Goal: Contribute content: Add original content to the website for others to see

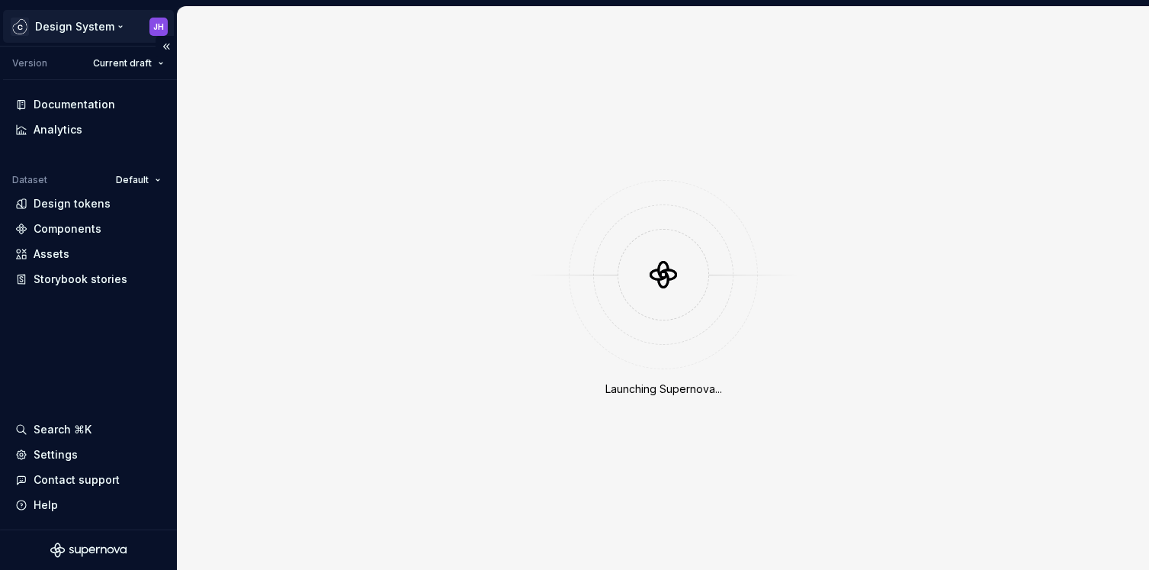
click at [159, 29] on html "Design System JH Version Current draft Documentation Analytics Dataset Default …" at bounding box center [574, 285] width 1149 height 570
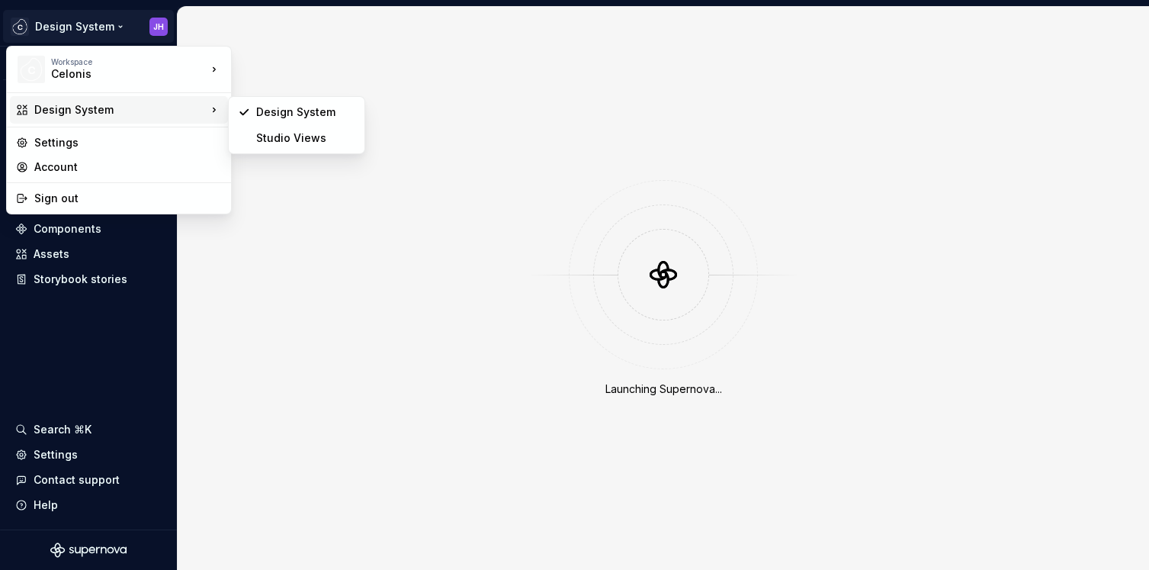
click at [287, 63] on html "Design System JH Version Current draft Documentation Analytics Dataset Default …" at bounding box center [574, 285] width 1149 height 570
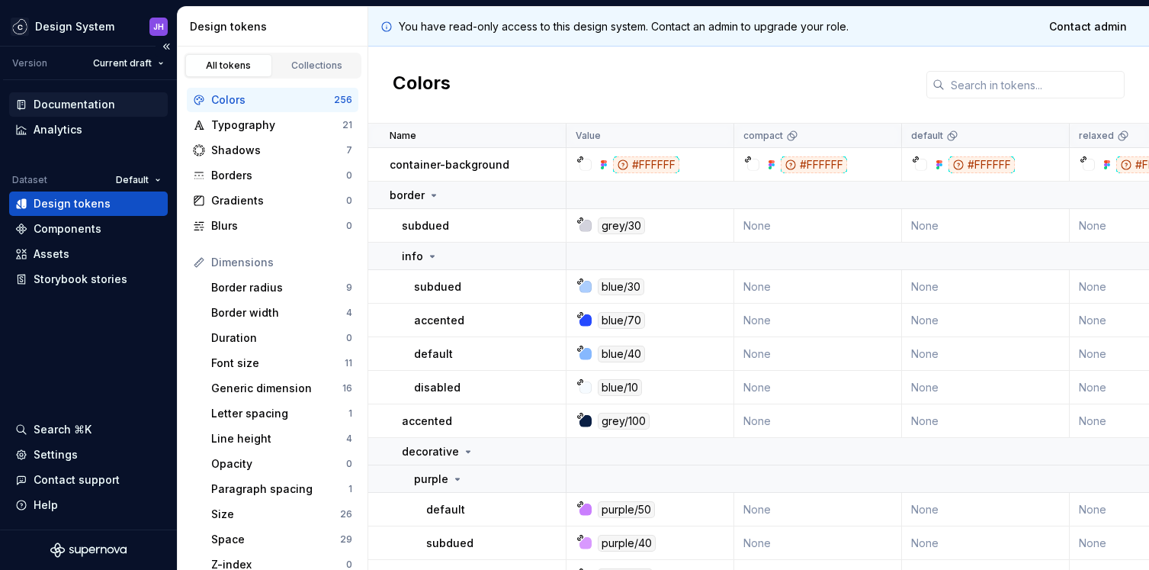
click at [112, 105] on div "Documentation" at bounding box center [88, 104] width 146 height 15
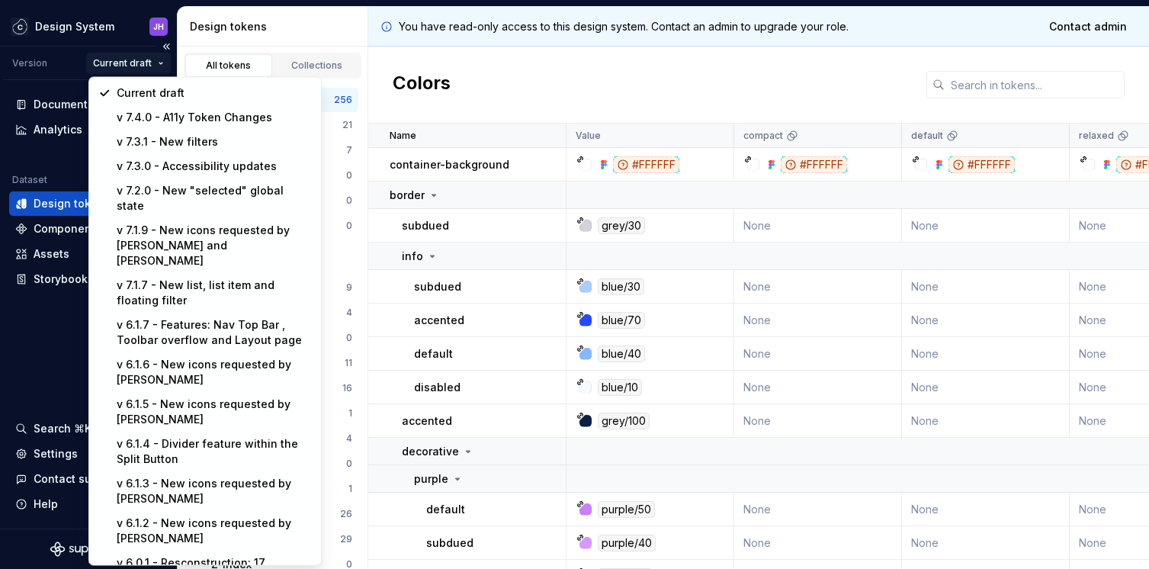
click at [151, 69] on html "Design System JH Version Current draft Documentation Analytics Dataset Default …" at bounding box center [574, 284] width 1149 height 569
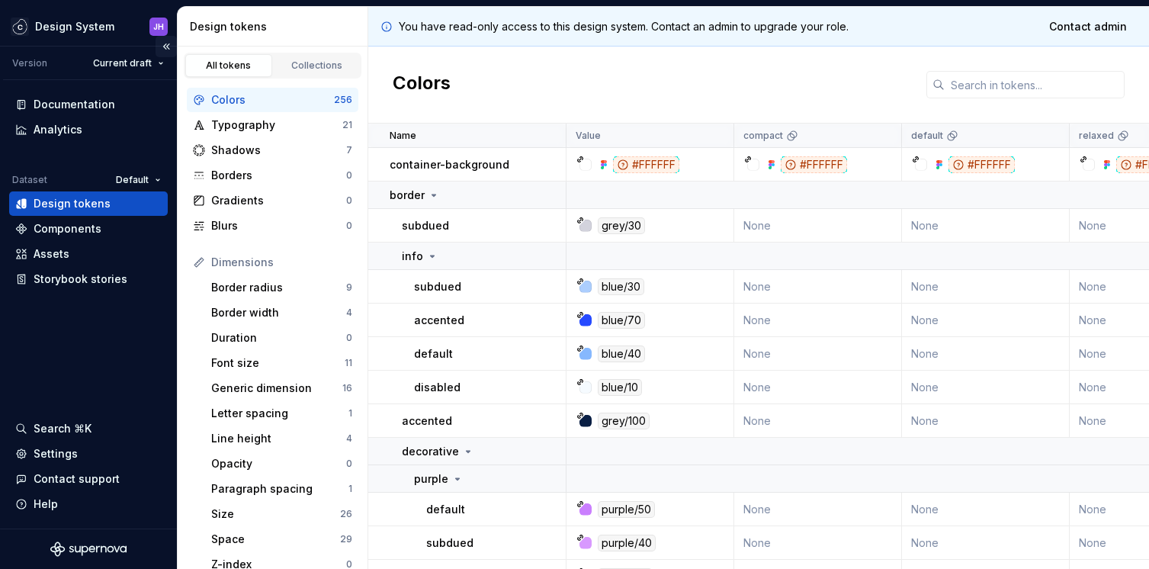
click at [165, 45] on button "Collapse sidebar" at bounding box center [166, 46] width 21 height 21
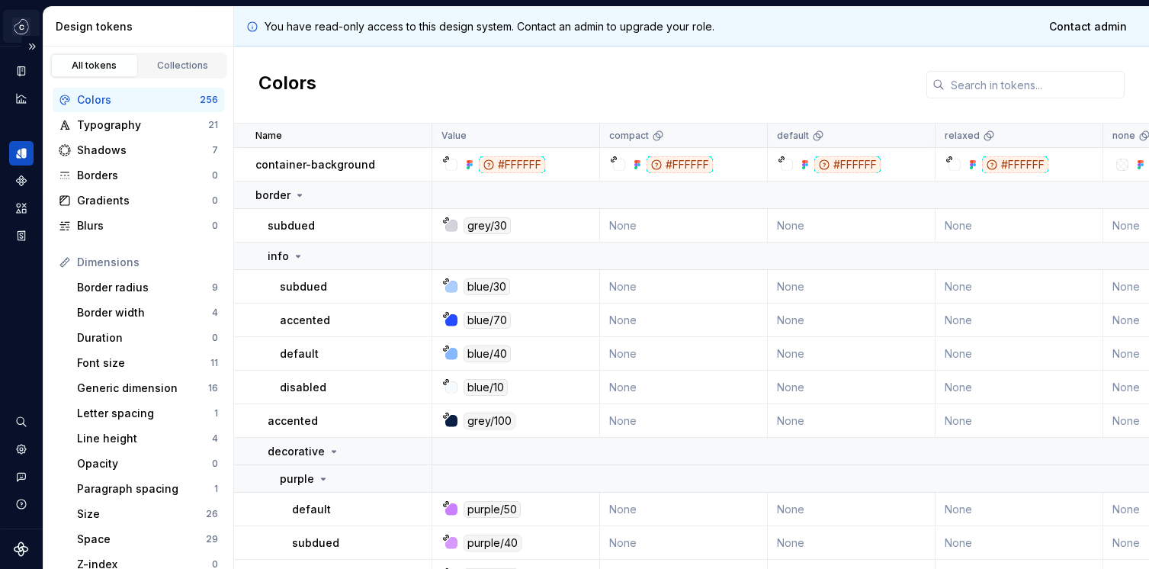
click at [24, 34] on html "Design System JH Dataset Default Design tokens All tokens Collections Colors 25…" at bounding box center [574, 284] width 1149 height 569
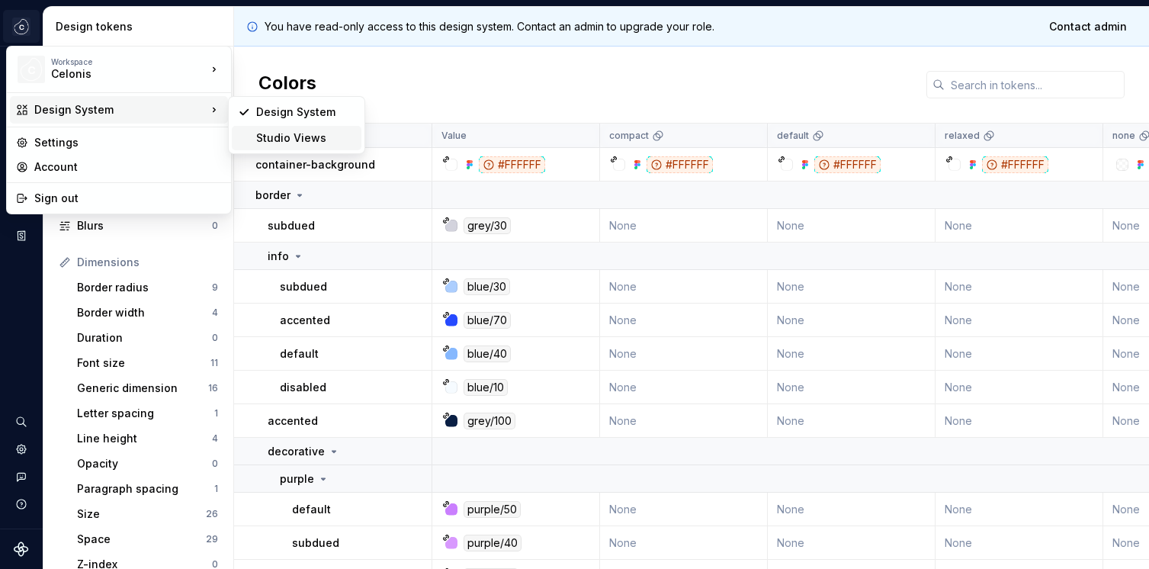
click at [296, 132] on div "Studio Views" at bounding box center [305, 137] width 99 height 15
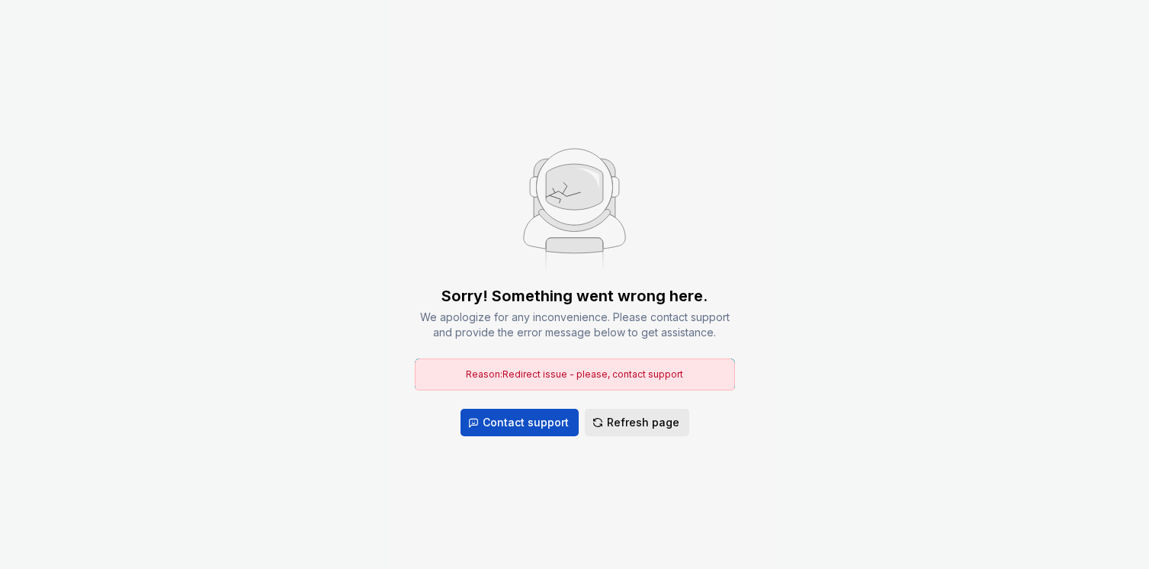
click at [617, 423] on span "Refresh page" at bounding box center [643, 422] width 72 height 15
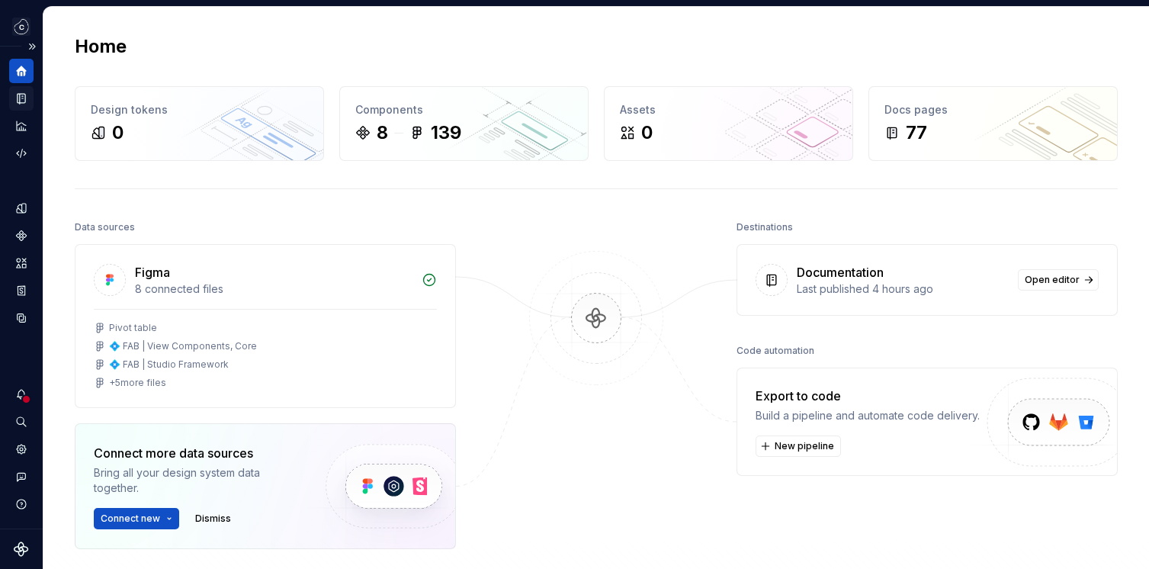
click at [25, 106] on div "Documentation" at bounding box center [21, 98] width 24 height 24
click at [34, 49] on button "Expand sidebar" at bounding box center [31, 46] width 21 height 21
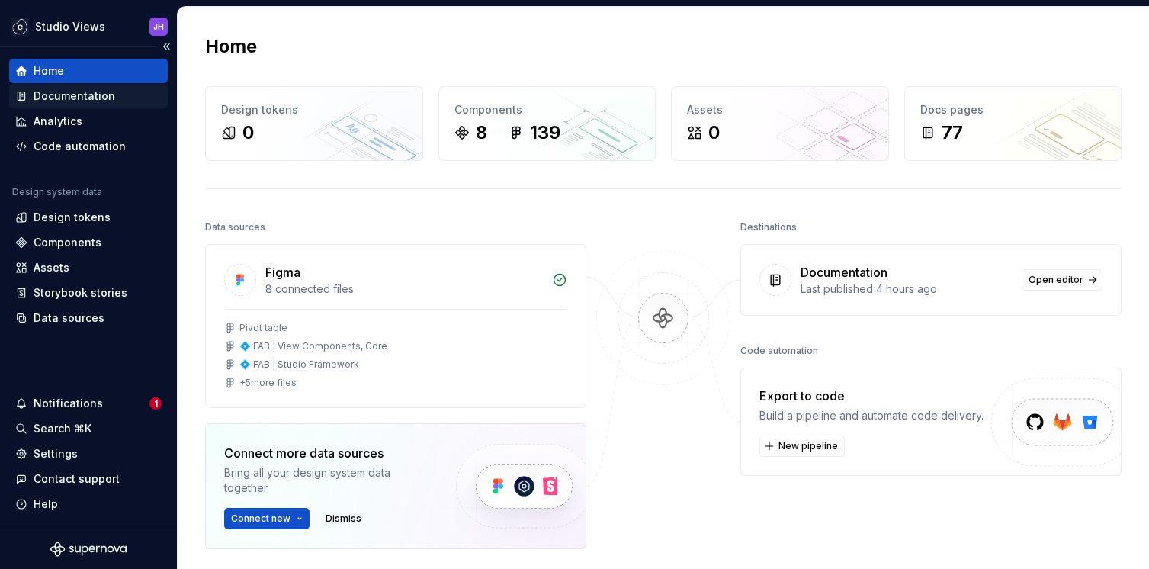
click at [69, 98] on div "Documentation" at bounding box center [75, 95] width 82 height 15
click at [107, 94] on div "Documentation" at bounding box center [75, 95] width 82 height 15
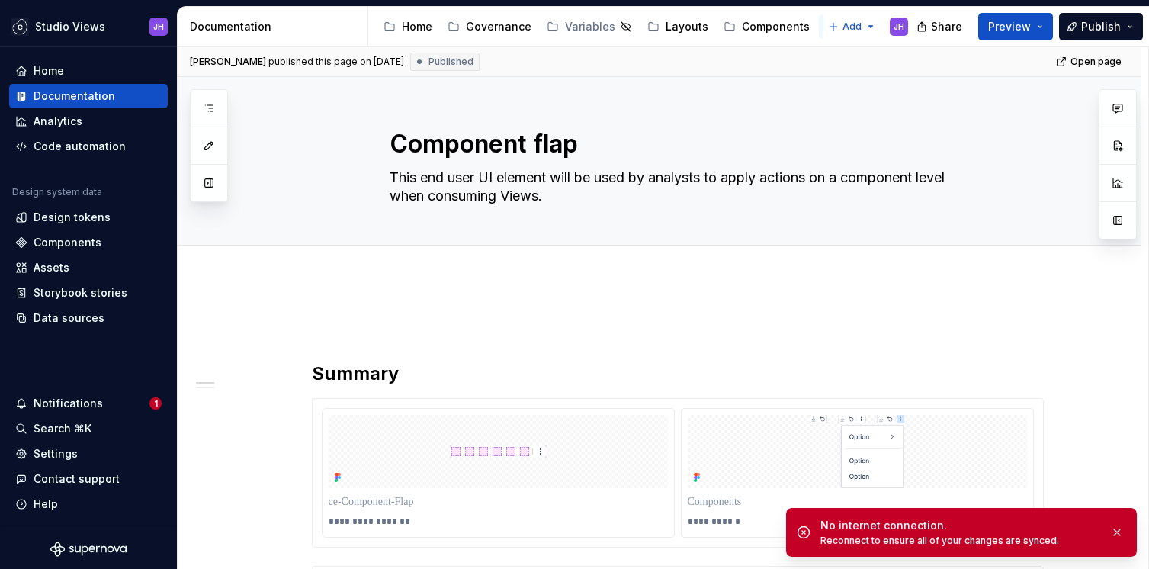
scroll to position [2, 0]
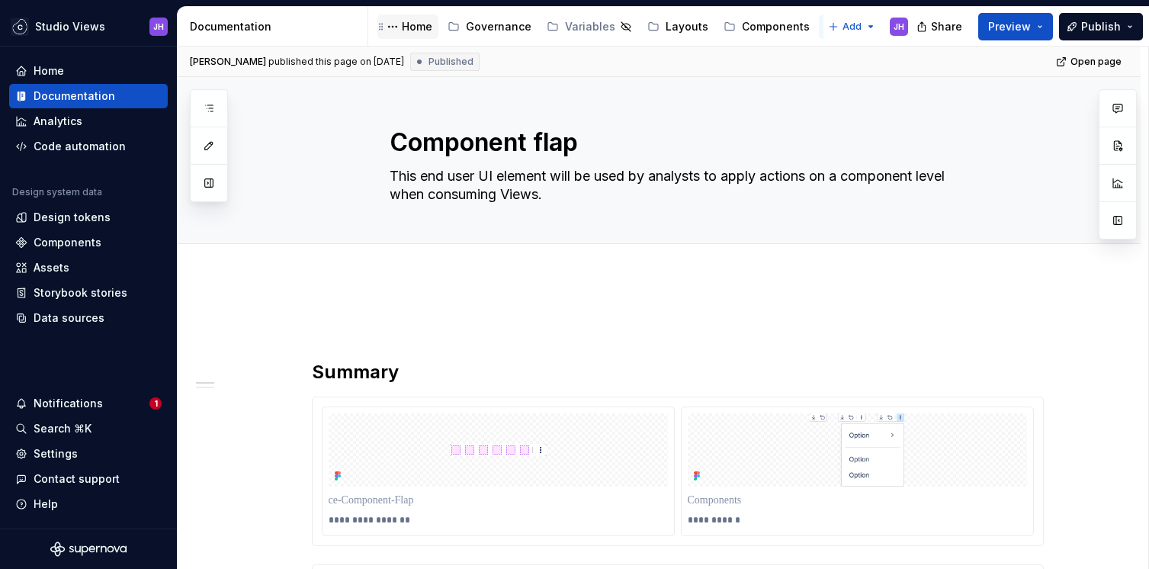
click at [419, 31] on div "Home" at bounding box center [417, 26] width 30 height 15
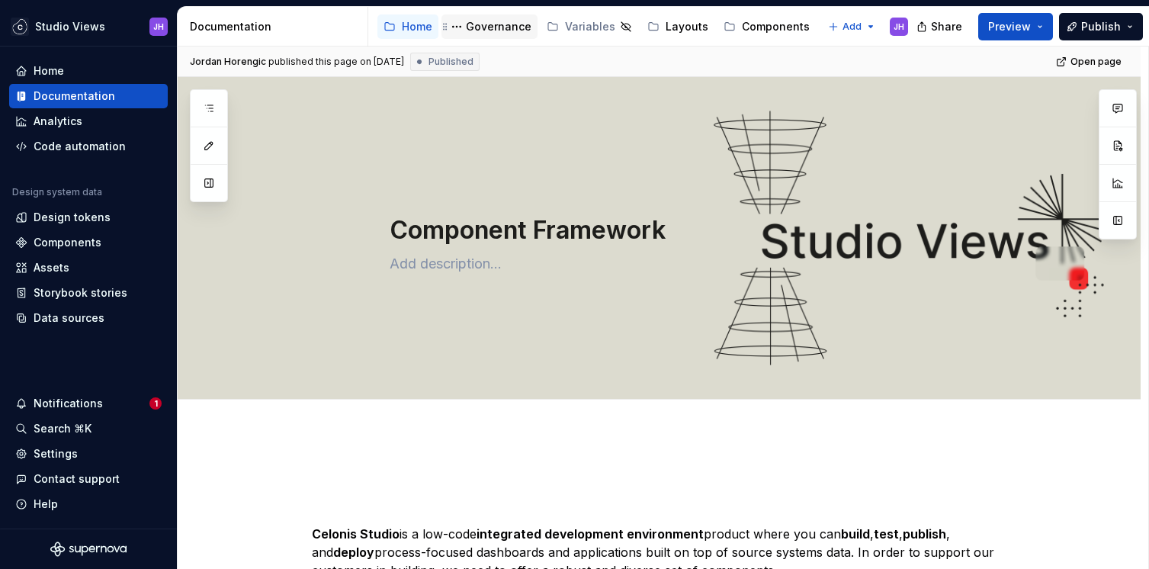
click at [506, 27] on div "Governance" at bounding box center [499, 26] width 66 height 15
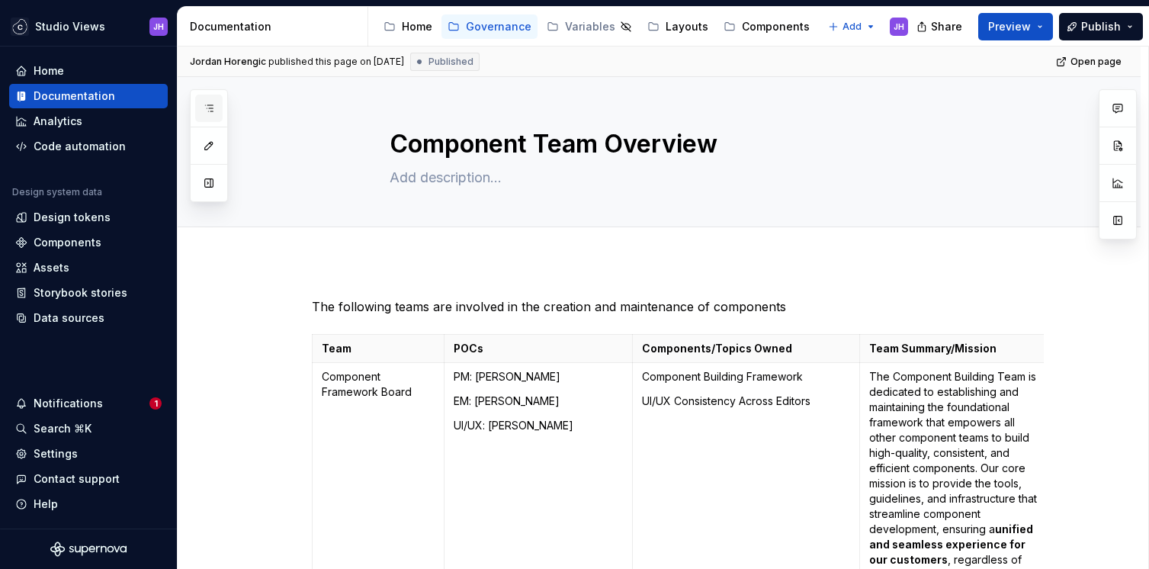
click at [210, 112] on icon "button" at bounding box center [209, 108] width 12 height 12
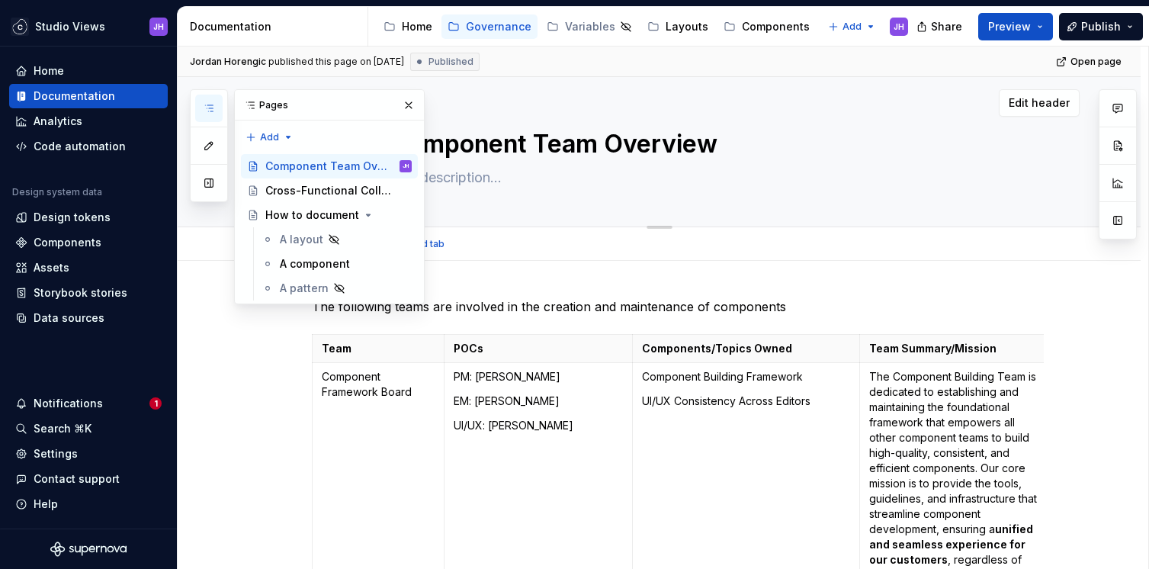
click at [547, 149] on textarea "Component Team Overview" at bounding box center [675, 144] width 576 height 37
click at [244, 338] on div "[PERSON_NAME] published this page on [DATE] Published Open page Component Team …" at bounding box center [663, 308] width 971 height 523
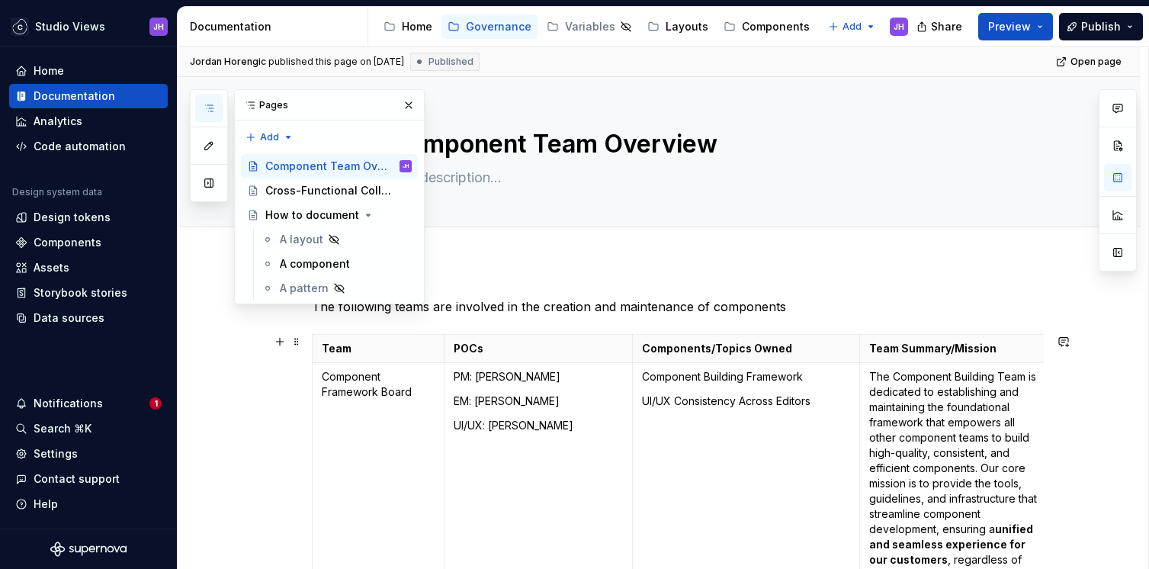
click at [596, 144] on textarea "Component Team Overview" at bounding box center [675, 144] width 576 height 37
click at [599, 147] on textarea "Component Team Overview" at bounding box center [675, 144] width 576 height 37
type textarea "*"
type textarea "Component Teams Overview"
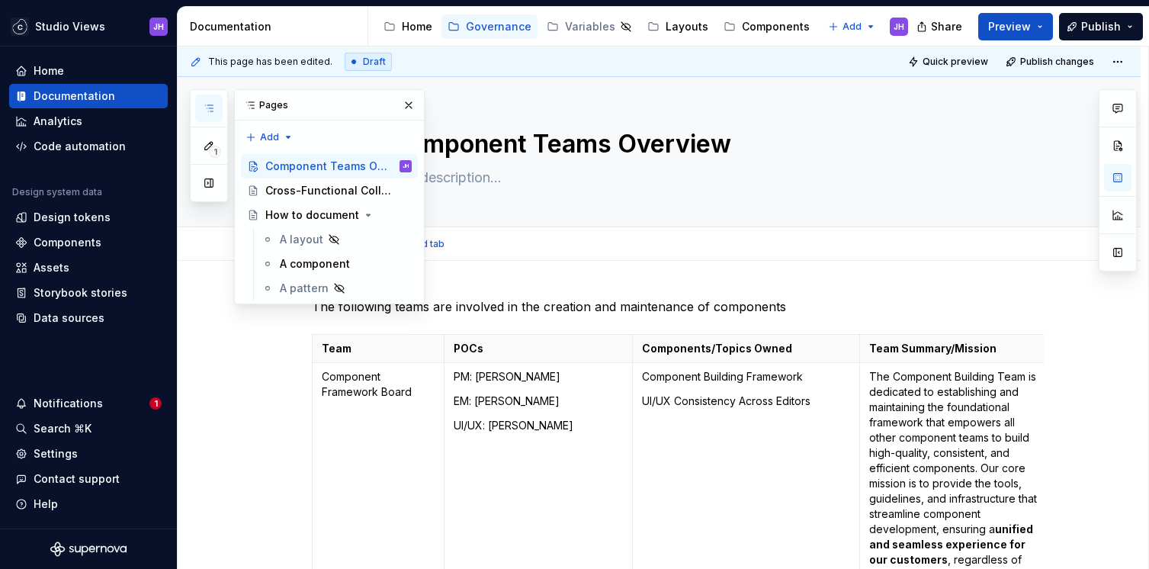
type textarea "*"
type textarea "Component Teams Overview"
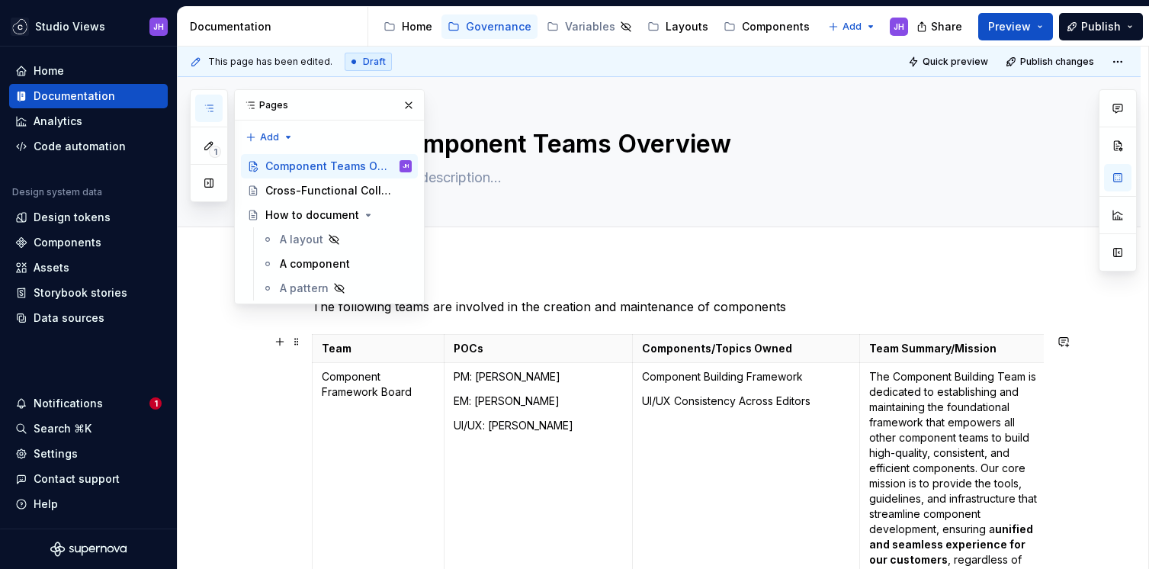
click at [383, 213] on button "Page tree" at bounding box center [379, 214] width 21 height 21
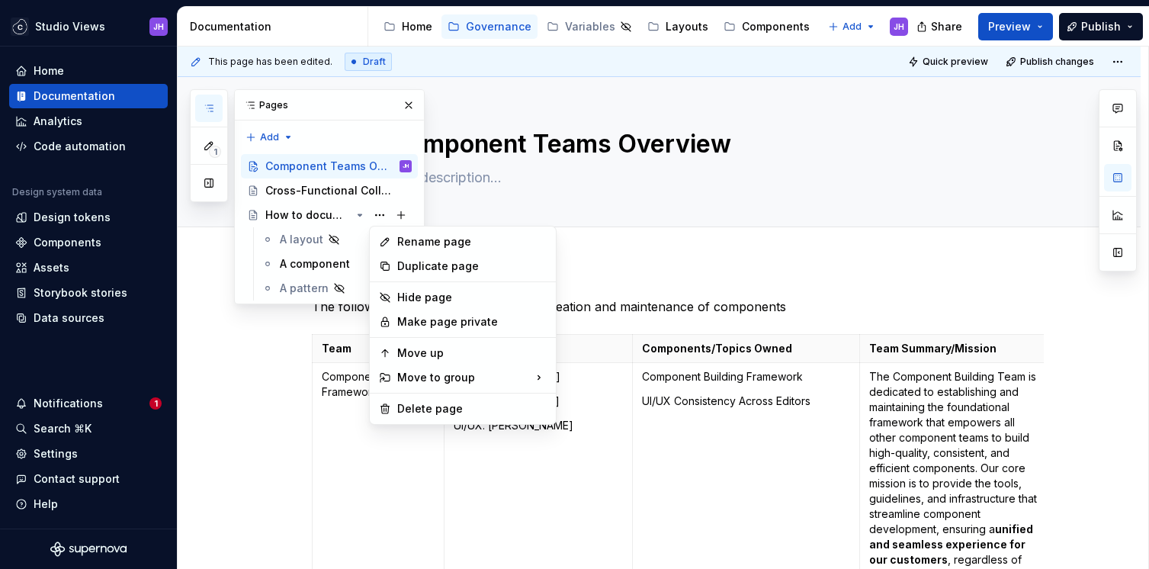
type textarea "*"
click at [383, 214] on div "1 Pages Add Accessibility guide for tree Page tree. Navigate the tree with the …" at bounding box center [307, 196] width 235 height 215
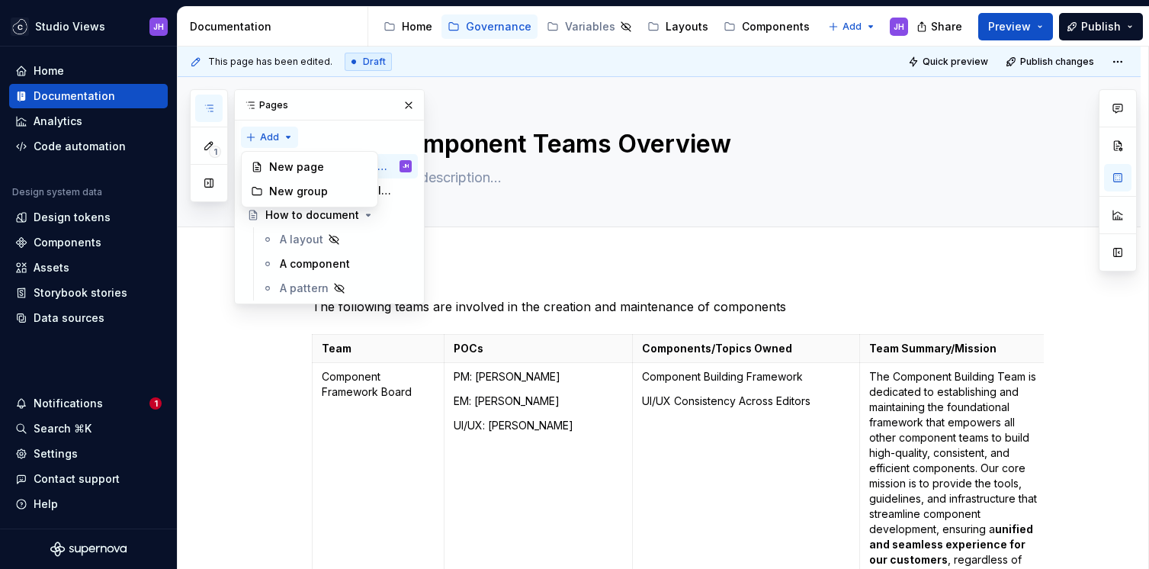
click at [288, 133] on div "1 Pages Add Accessibility guide for tree Page tree. Navigate the tree with the …" at bounding box center [307, 196] width 235 height 215
click at [322, 189] on div "New group" at bounding box center [318, 191] width 99 height 15
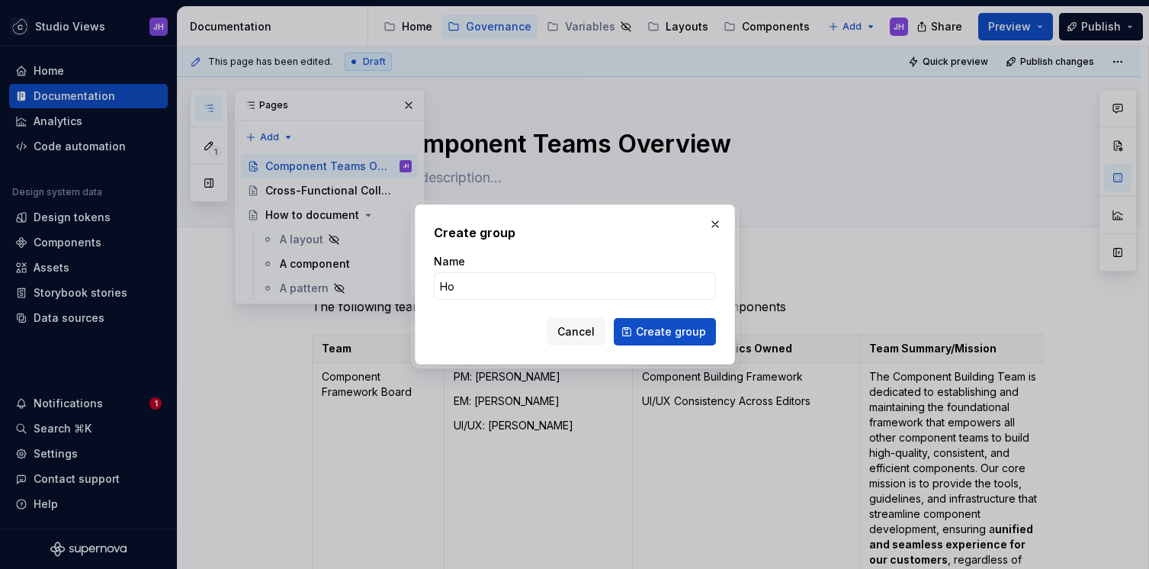
type input "H"
type input "Cong"
type textarea "*"
type input "Contributing to the Framework"
click at [669, 338] on span "Create group" at bounding box center [671, 331] width 70 height 15
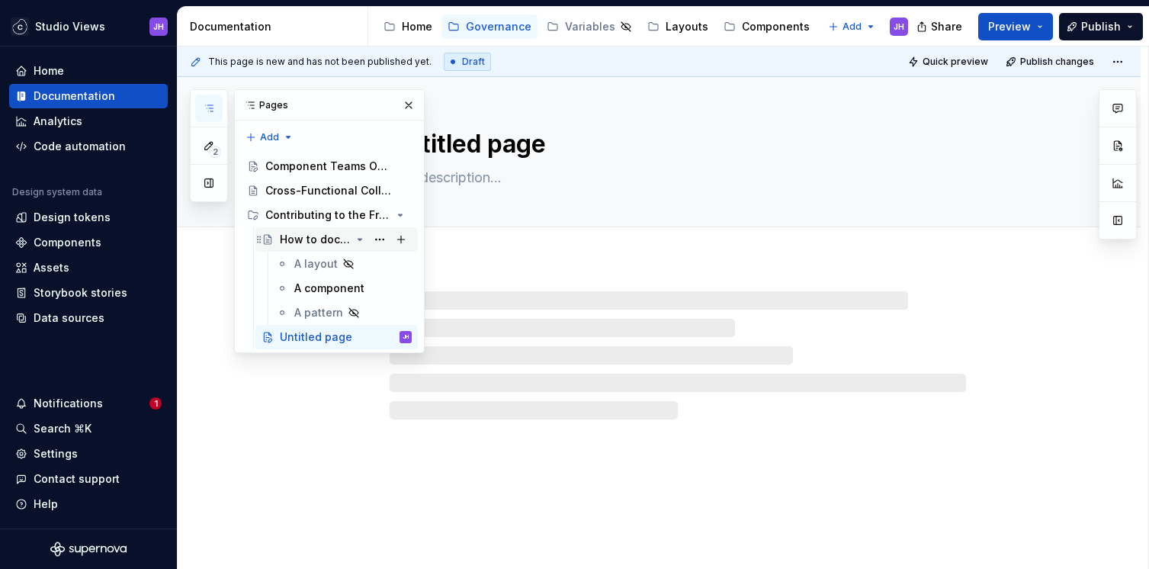
click at [339, 246] on div "How to document" at bounding box center [315, 239] width 71 height 15
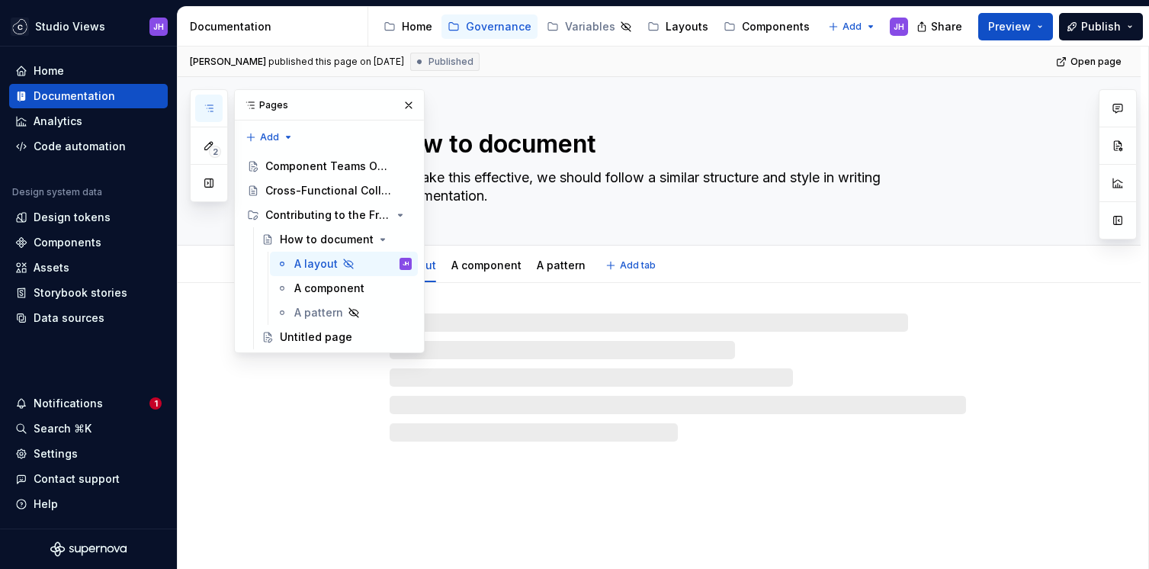
click at [518, 138] on textarea "How to document" at bounding box center [675, 144] width 576 height 37
click at [412, 110] on button "button" at bounding box center [408, 105] width 21 height 21
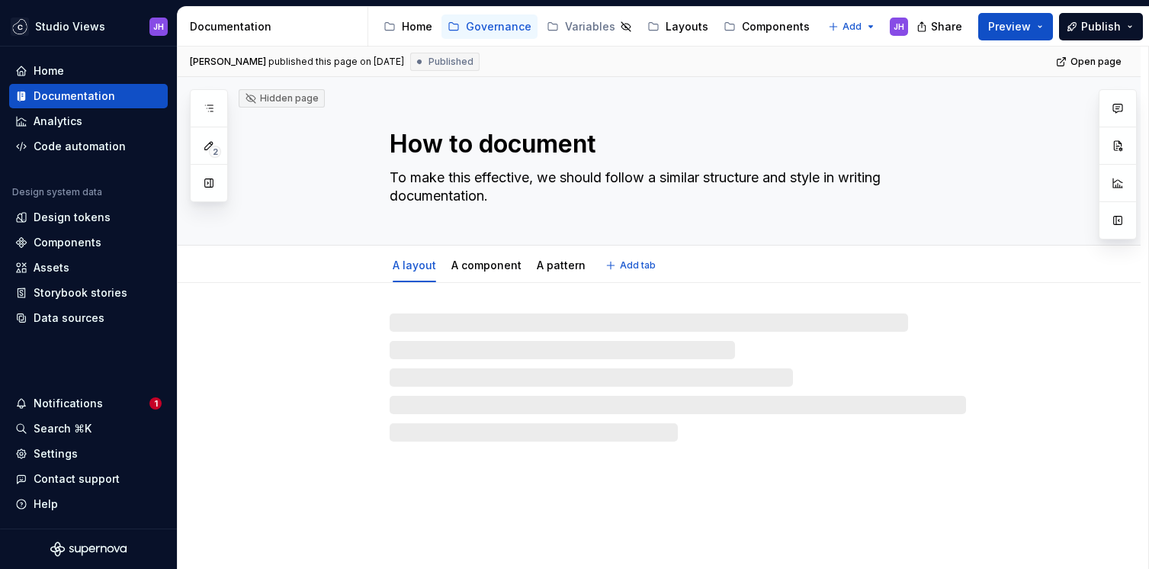
click at [496, 149] on textarea "How to document" at bounding box center [675, 144] width 576 height 37
click at [500, 144] on textarea "How to document" at bounding box center [675, 144] width 576 height 37
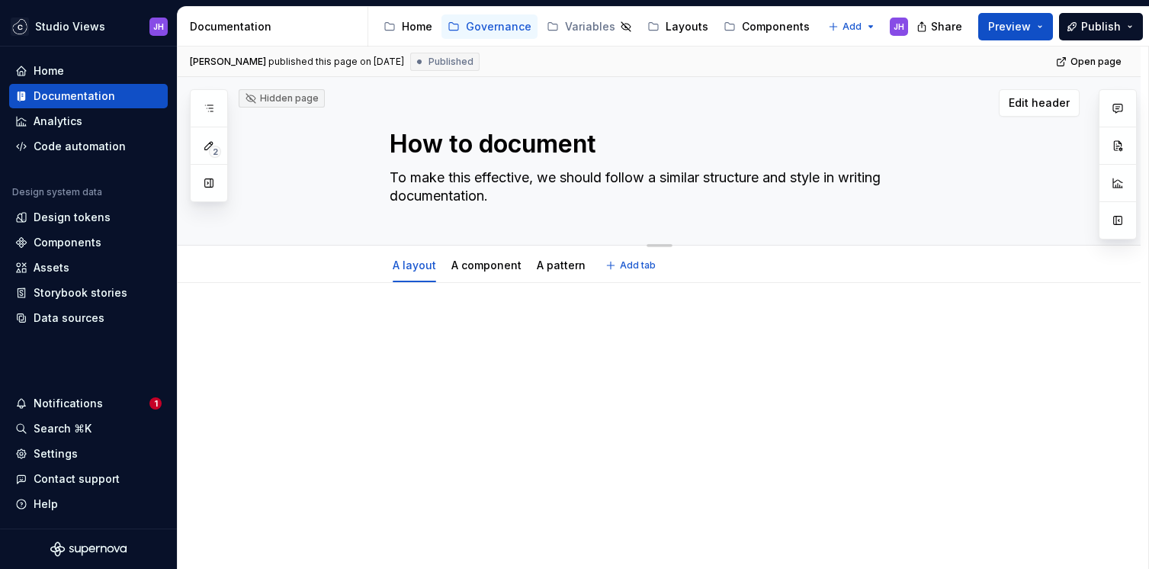
click at [500, 144] on textarea "How to document" at bounding box center [675, 144] width 576 height 37
click at [1058, 100] on span "Edit header" at bounding box center [1039, 102] width 61 height 15
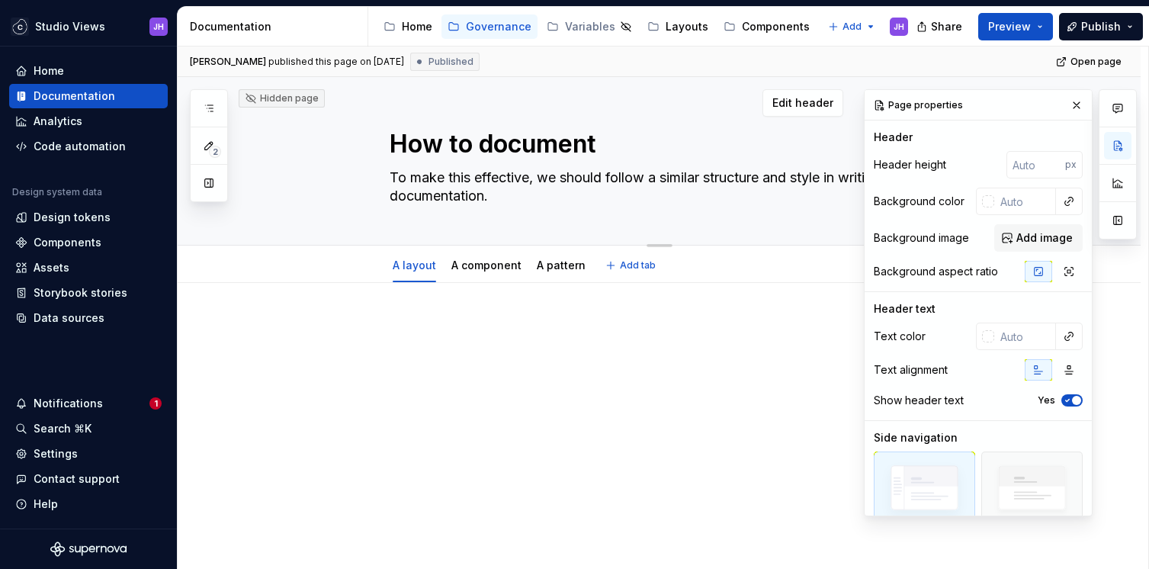
click at [493, 149] on textarea "How to document" at bounding box center [675, 144] width 576 height 37
type textarea "*"
type textarea "H"
type textarea "*"
type textarea "Ho"
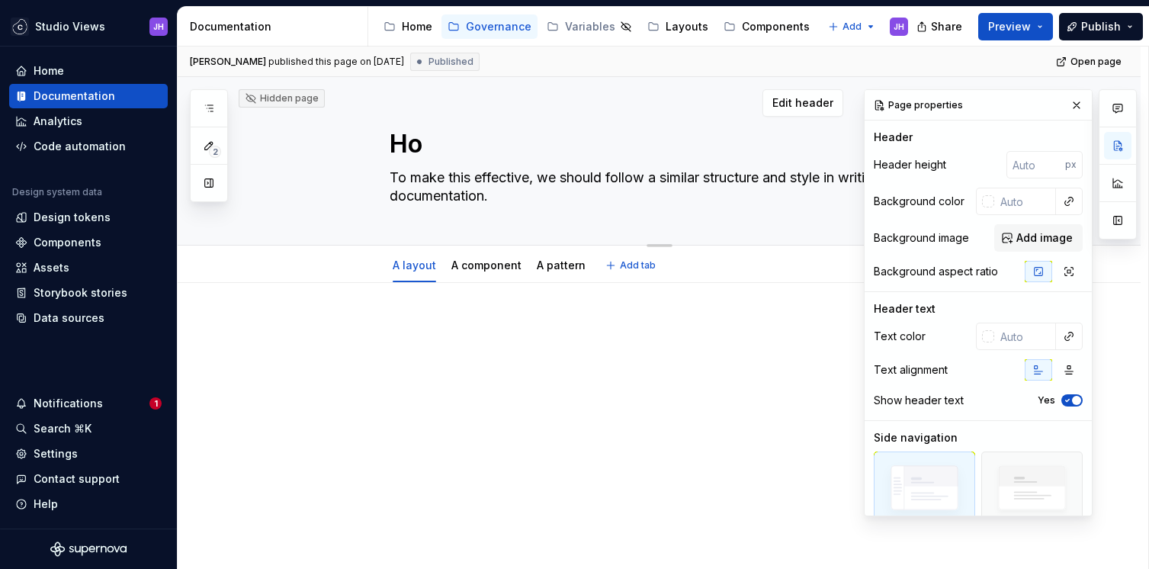
type textarea "*"
type textarea "How"
type textarea "*"
type textarea "How"
type textarea "*"
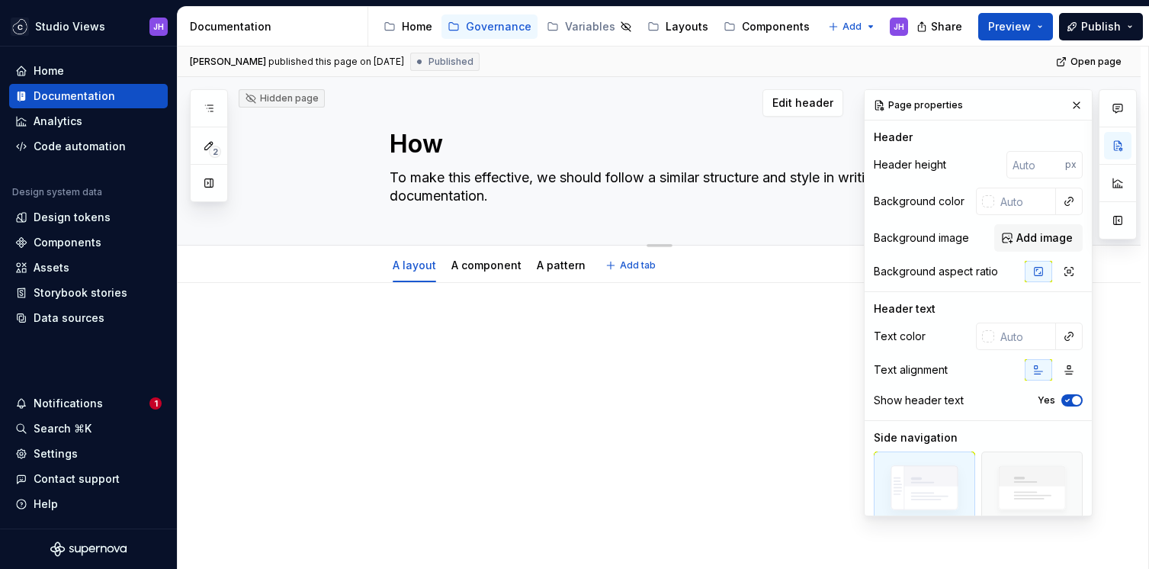
type textarea "How"
type textarea "*"
type textarea "How"
type textarea "*"
type textarea "How T"
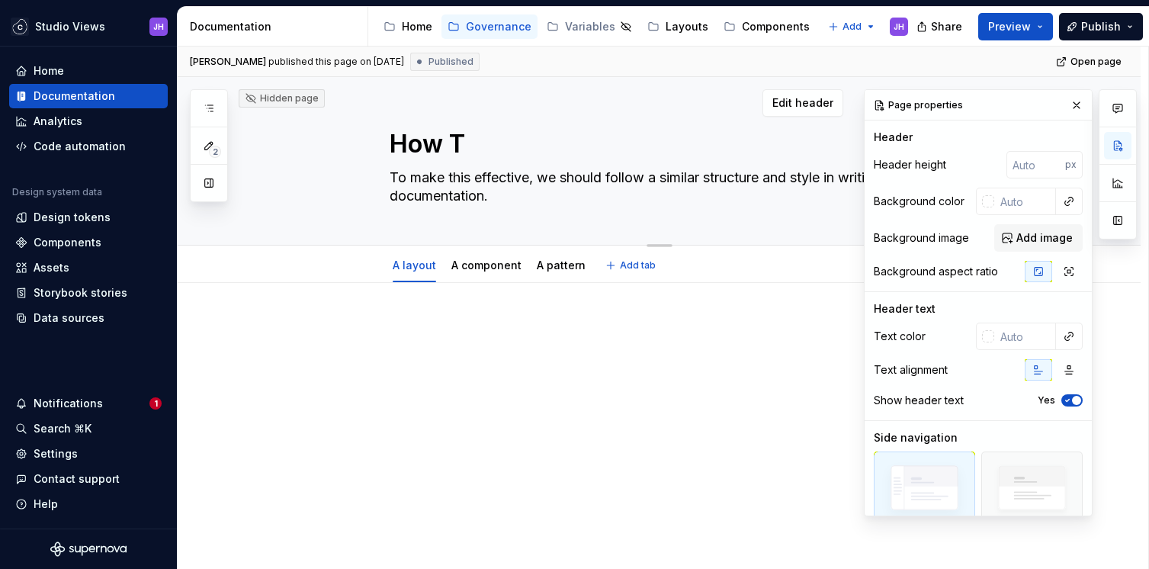
type textarea "*"
type textarea "How To"
type textarea "*"
type textarea "How To"
type textarea "*"
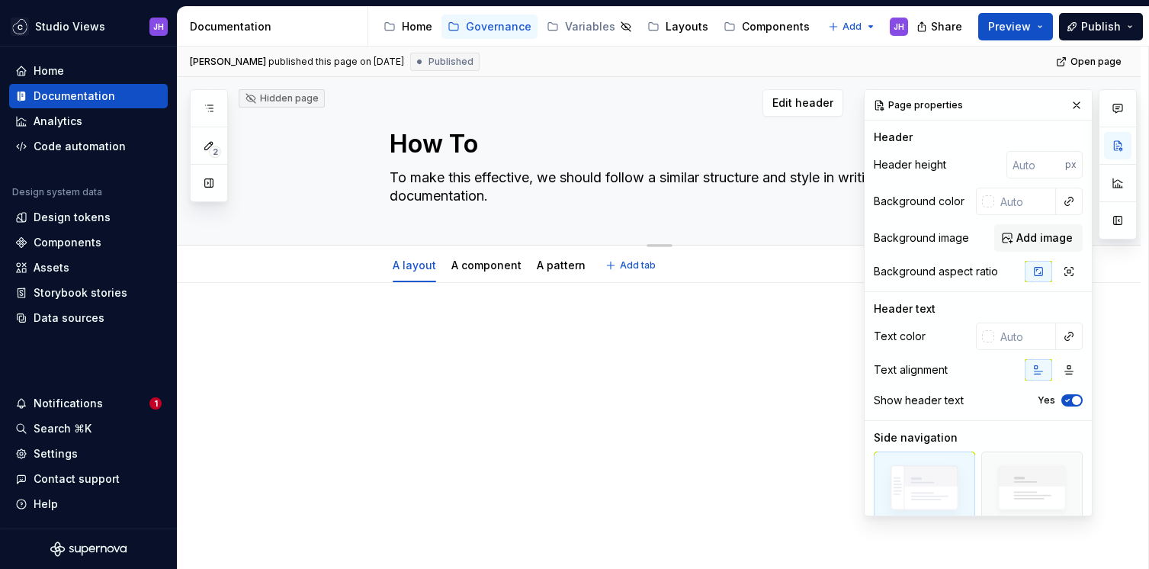
type textarea "How To D"
type textarea "*"
type textarea "How To Do"
type textarea "*"
type textarea "How To Doc"
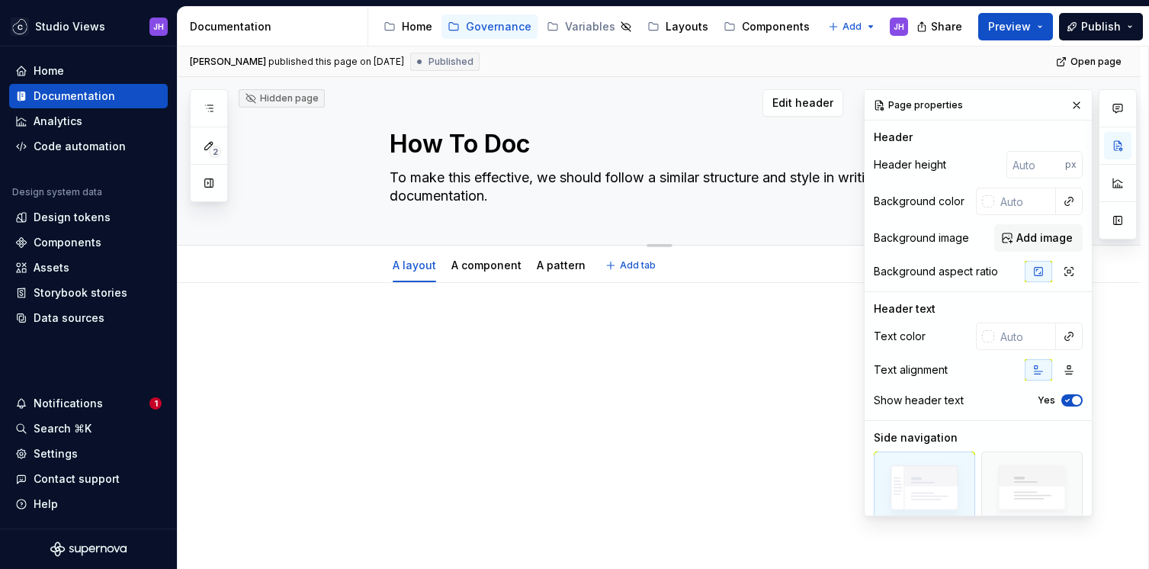
type textarea "*"
type textarea "How To Docu"
type textarea "*"
type textarea "How To Docum"
type textarea "*"
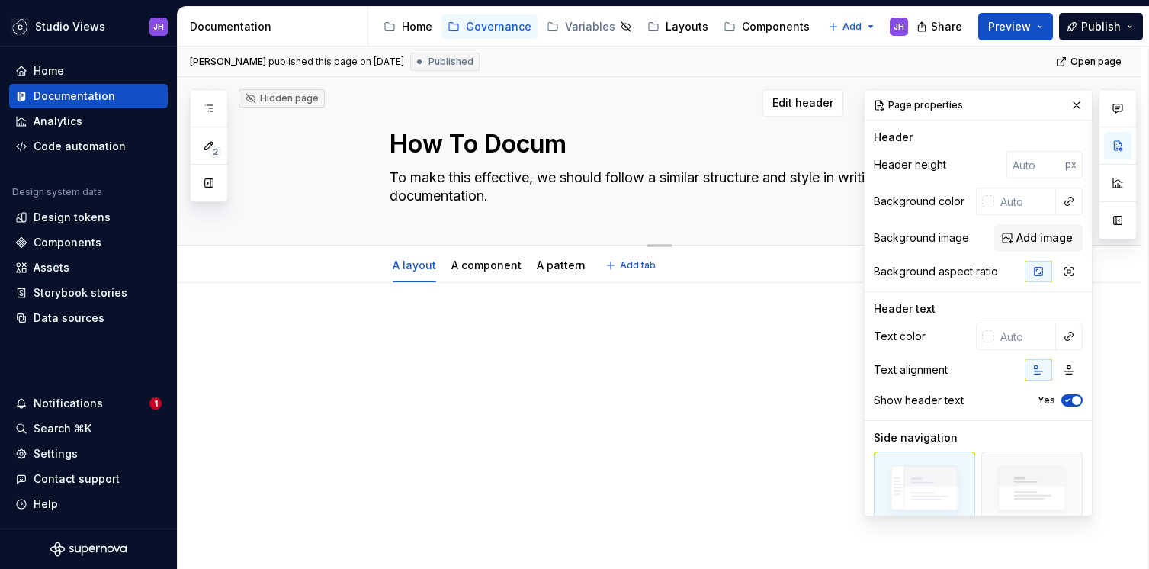
type textarea "How To Docume"
type textarea "*"
type textarea "How To Documen"
type textarea "*"
type textarea "How To Document"
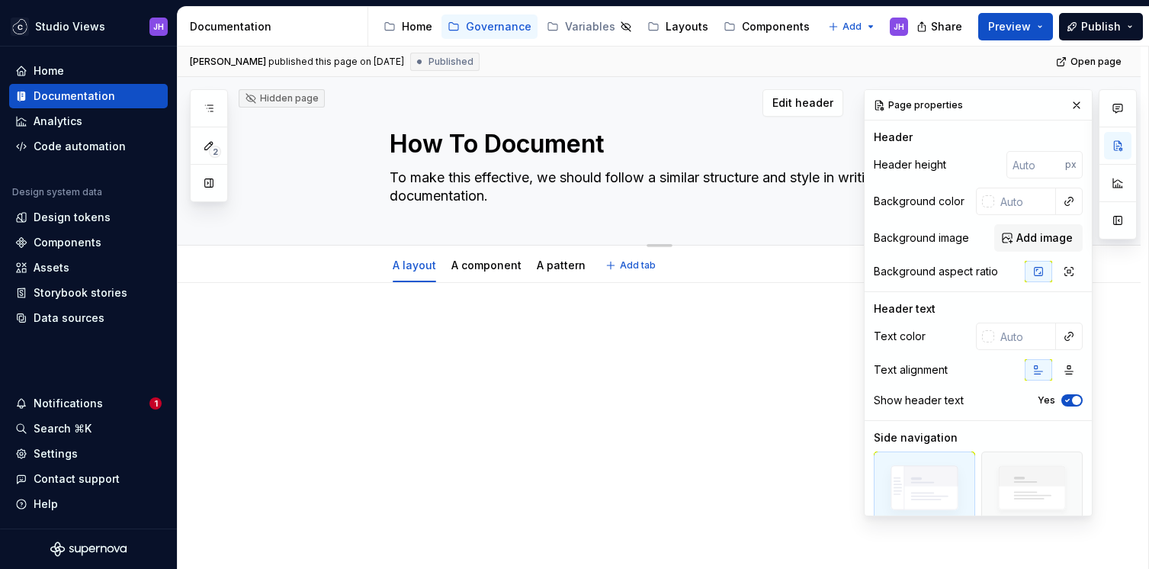
click at [464, 153] on textarea "How To Document" at bounding box center [675, 144] width 576 height 37
type textarea "*"
type textarea "How o Document"
type textarea "*"
type textarea "How to Document"
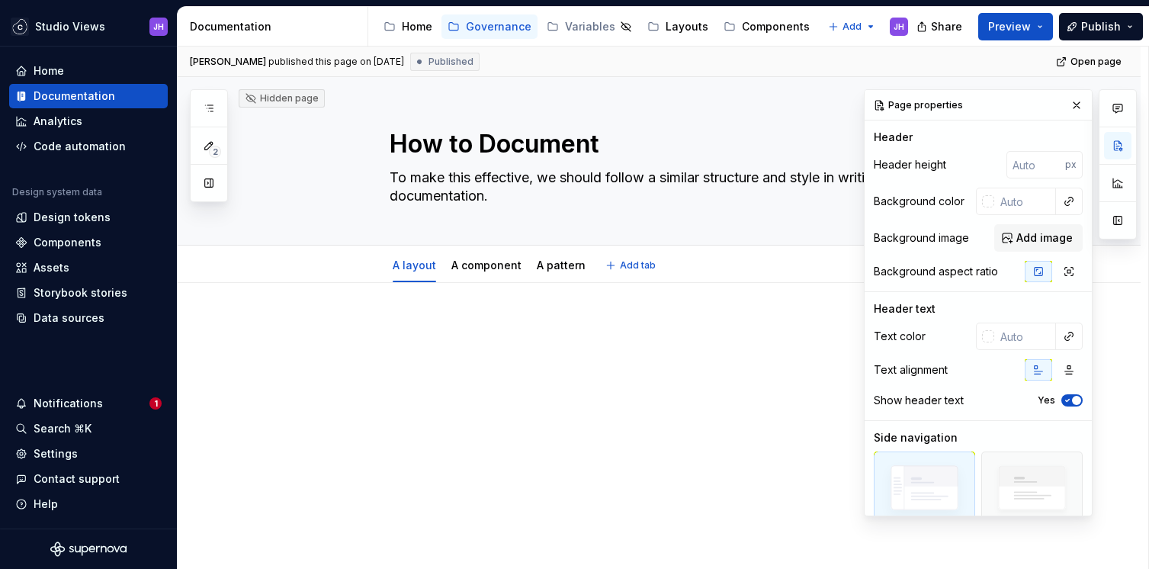
type textarea "*"
type textarea "How to Document"
click at [336, 293] on div "[PERSON_NAME] published this page on [DATE] Published Open page Hidden page How…" at bounding box center [663, 308] width 971 height 523
click at [615, 147] on textarea "How to Document" at bounding box center [675, 144] width 576 height 37
type textarea "*"
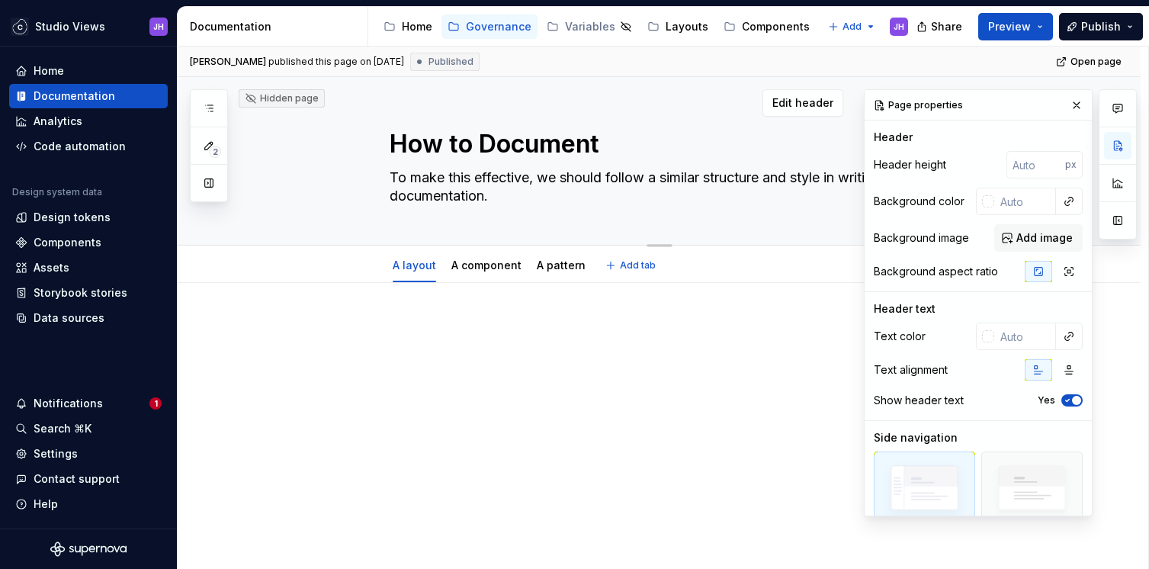
type textarea "How to Document"
type textarea "*"
type textarea "How to Document N"
type textarea "*"
type textarea "How to Document Ne"
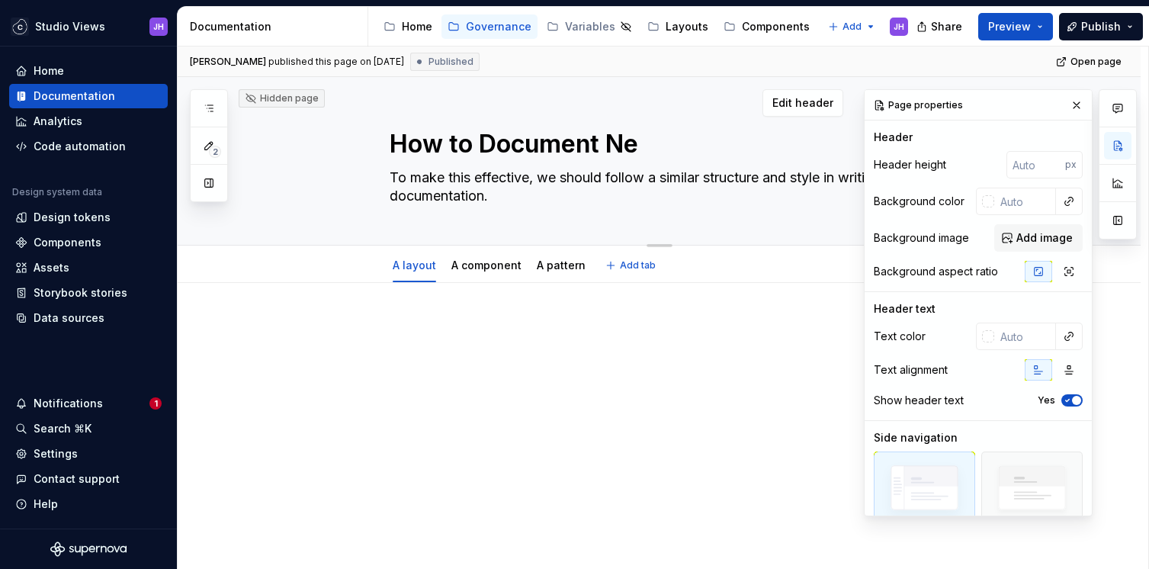
type textarea "*"
type textarea "How to Document New"
type textarea "*"
type textarea "How to Document New"
type textarea "*"
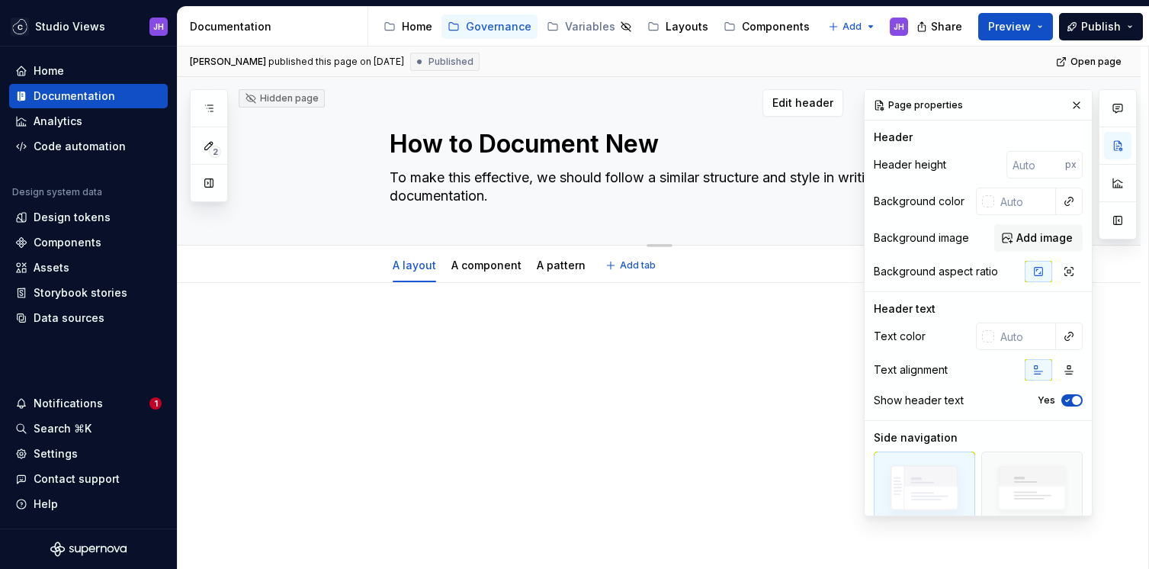
type textarea "How to Document New"
type textarea "*"
type textarea "How to Document Ne"
type textarea "*"
type textarea "How to Document N"
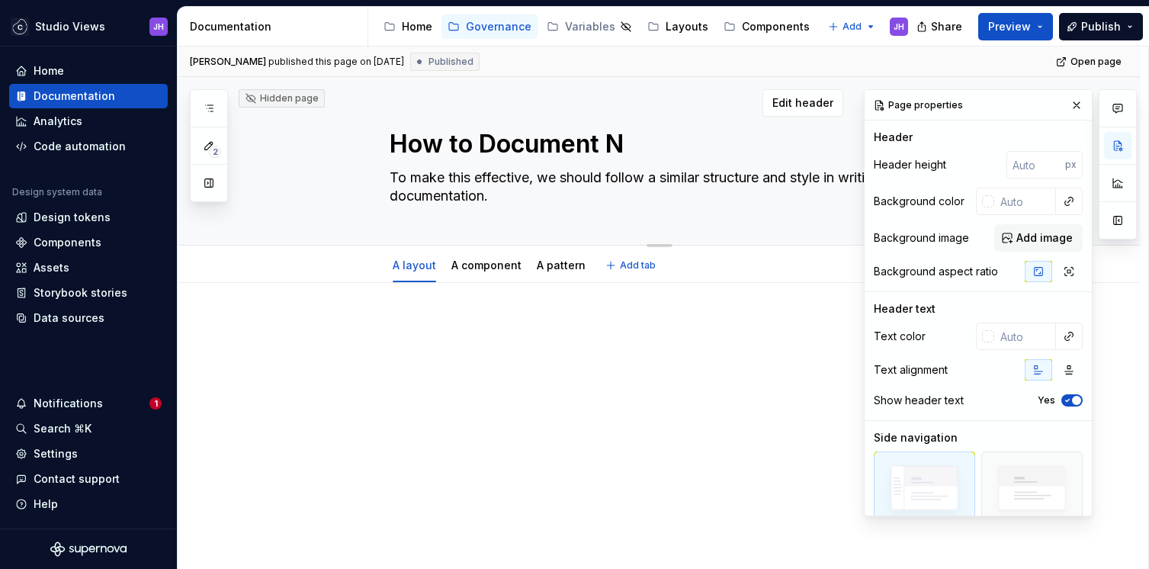
type textarea "*"
type textarea "How to Document"
type textarea "*"
type textarea "How to Document"
click at [1090, 27] on span "Publish" at bounding box center [1101, 26] width 40 height 15
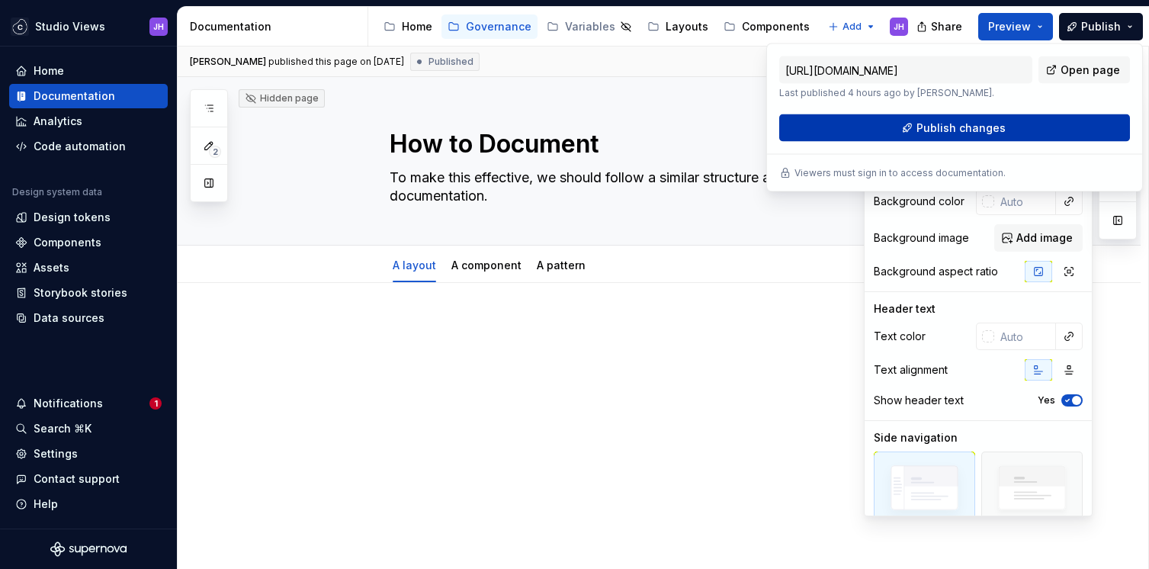
click at [944, 130] on span "Publish changes" at bounding box center [960, 127] width 89 height 15
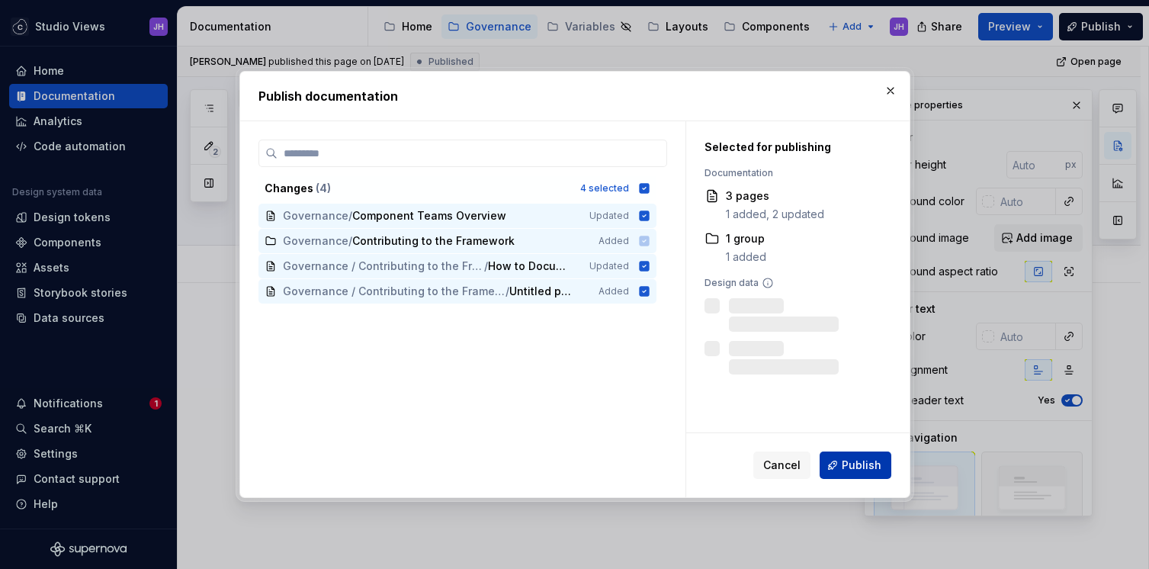
click at [853, 472] on span "Publish" at bounding box center [862, 464] width 40 height 15
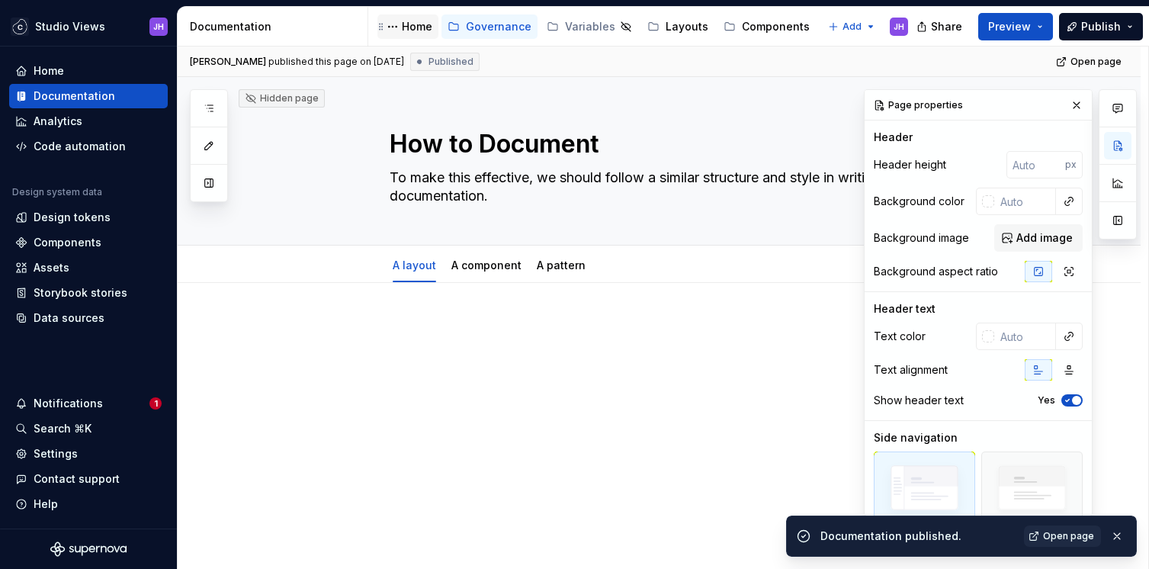
click at [422, 24] on div "Home" at bounding box center [417, 26] width 30 height 15
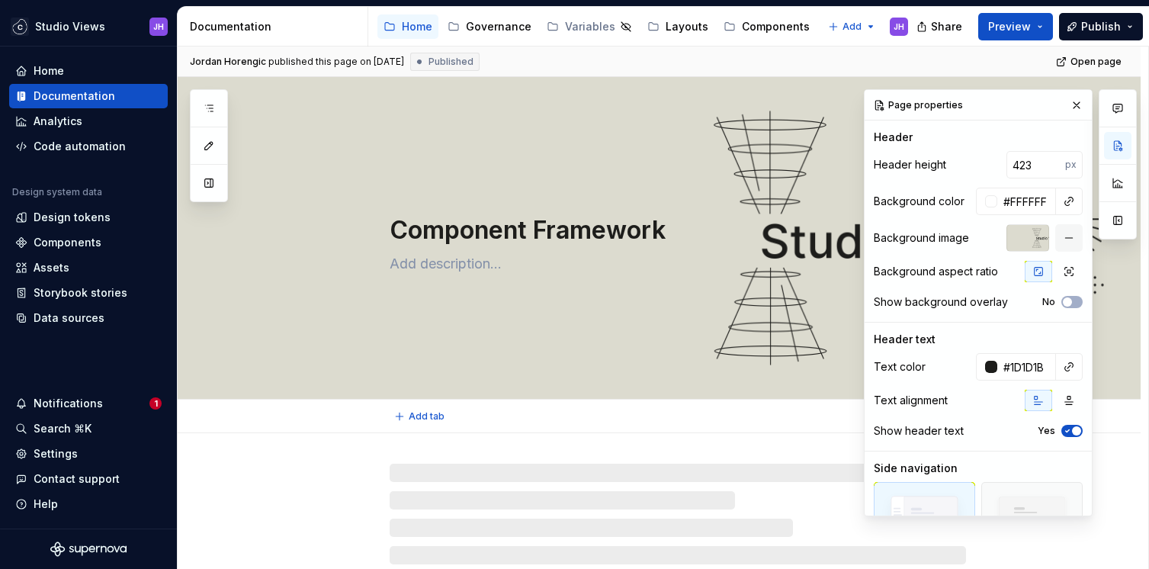
scroll to position [22, 0]
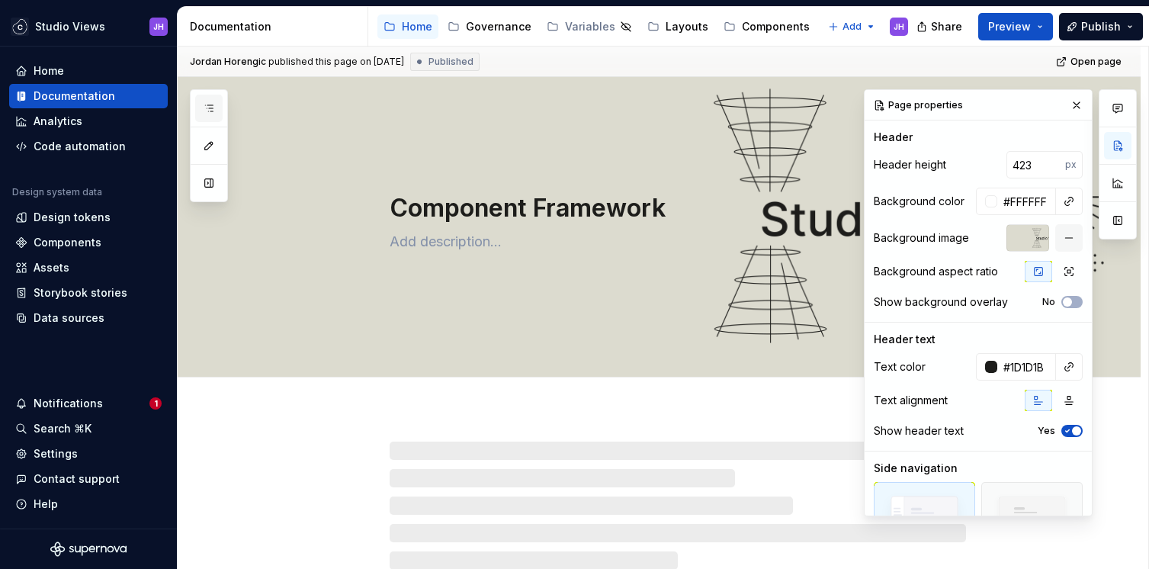
click at [215, 100] on button "button" at bounding box center [208, 108] width 27 height 27
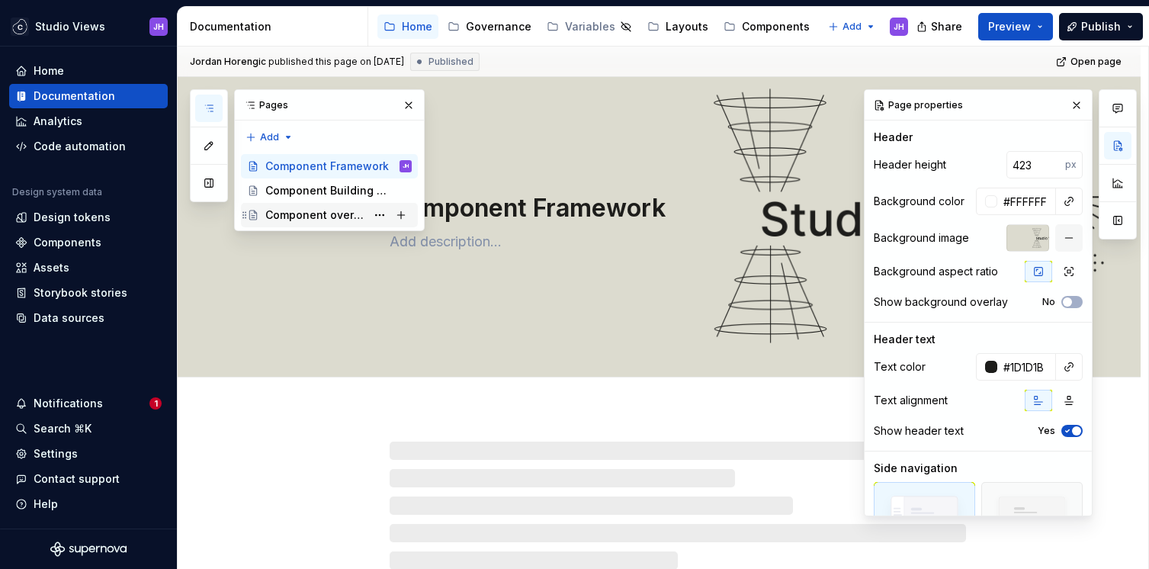
click at [359, 212] on div "Component overview" at bounding box center [315, 214] width 101 height 15
click at [379, 213] on button "Page tree" at bounding box center [379, 214] width 21 height 21
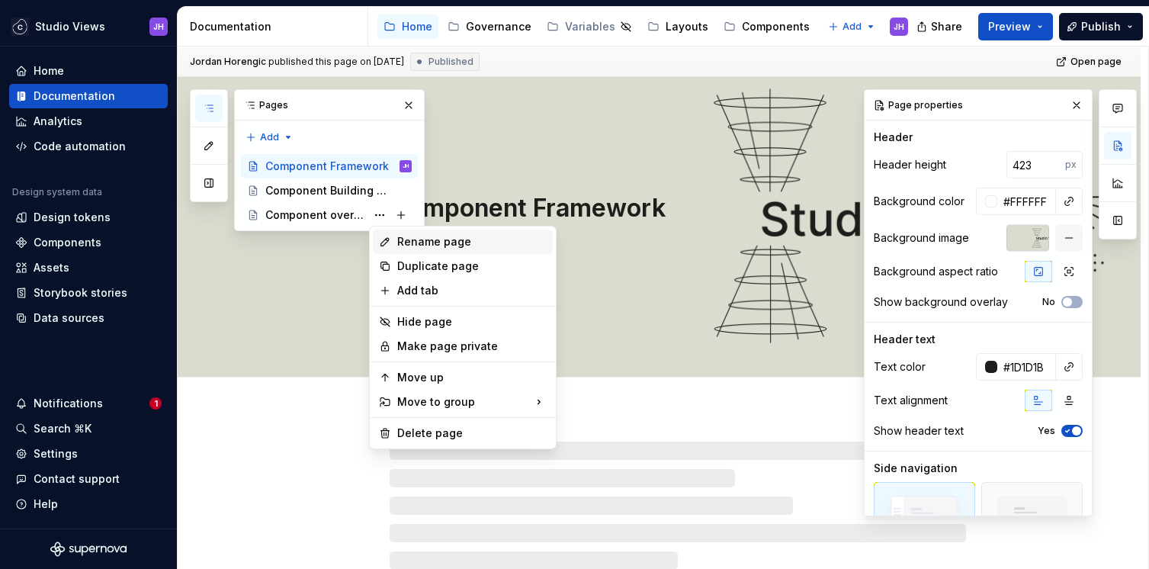
click at [415, 242] on div "Rename page" at bounding box center [471, 241] width 149 height 15
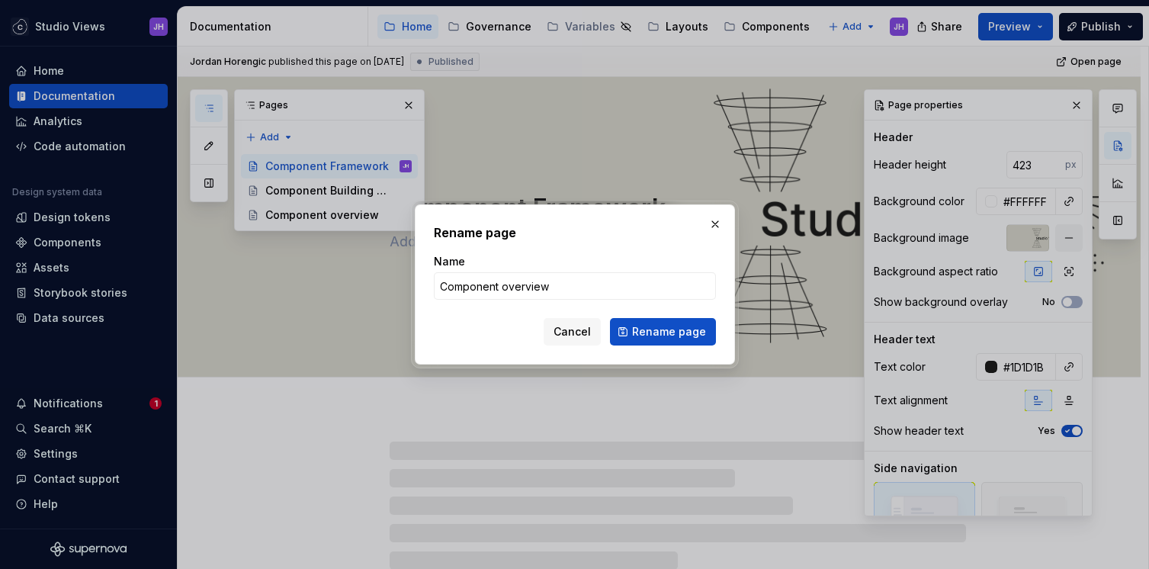
type textarea "*"
click at [510, 285] on input "Component overview" at bounding box center [575, 285] width 282 height 27
type input "Component verview"
type textarea "*"
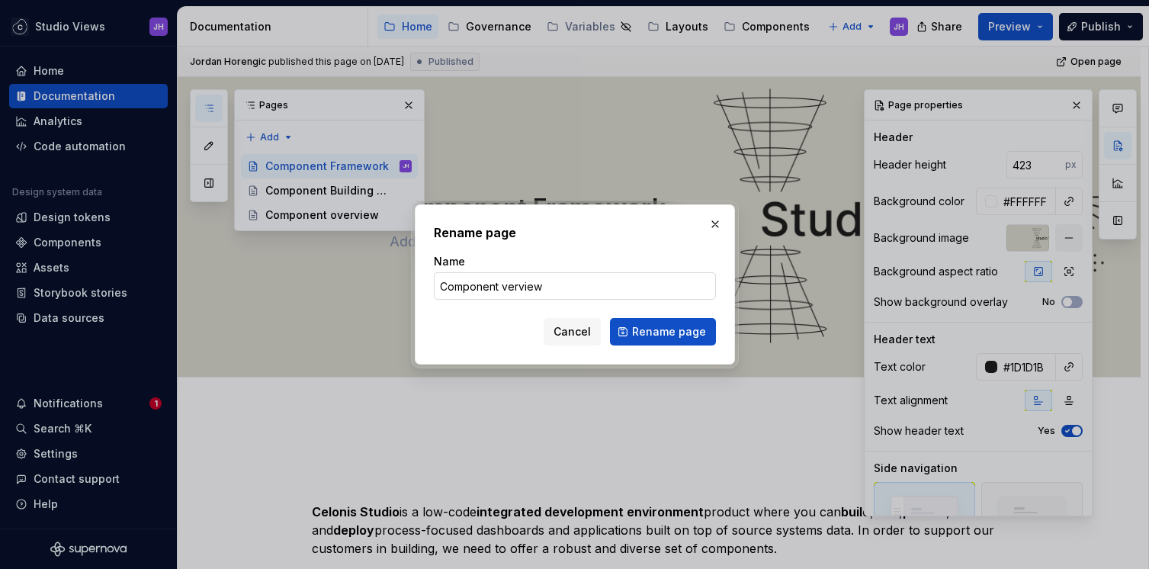
scroll to position [0, 0]
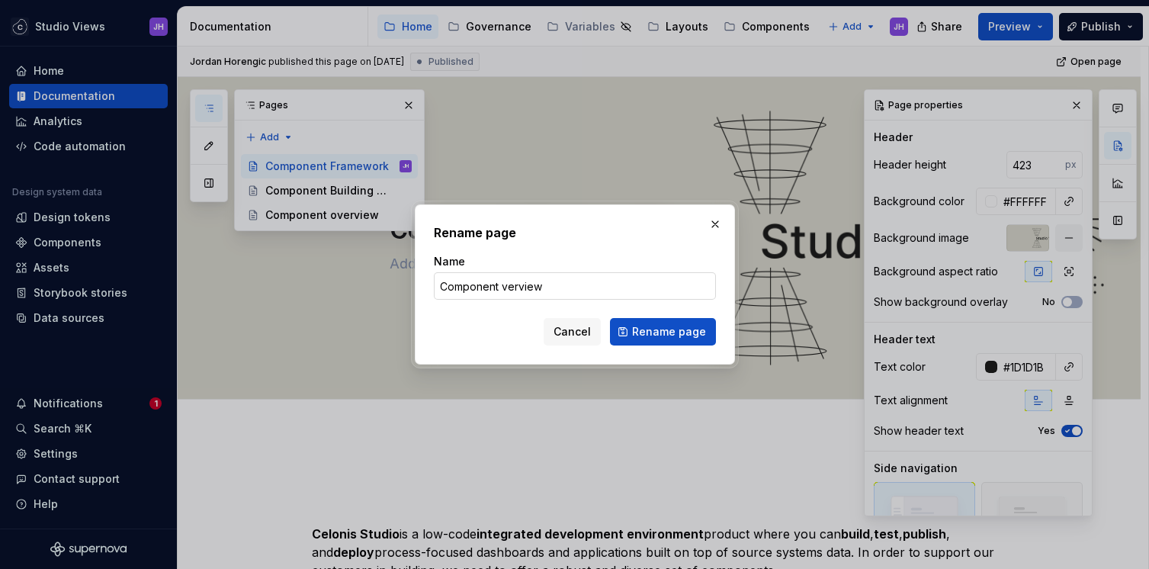
type input "Component Overview"
type textarea "*"
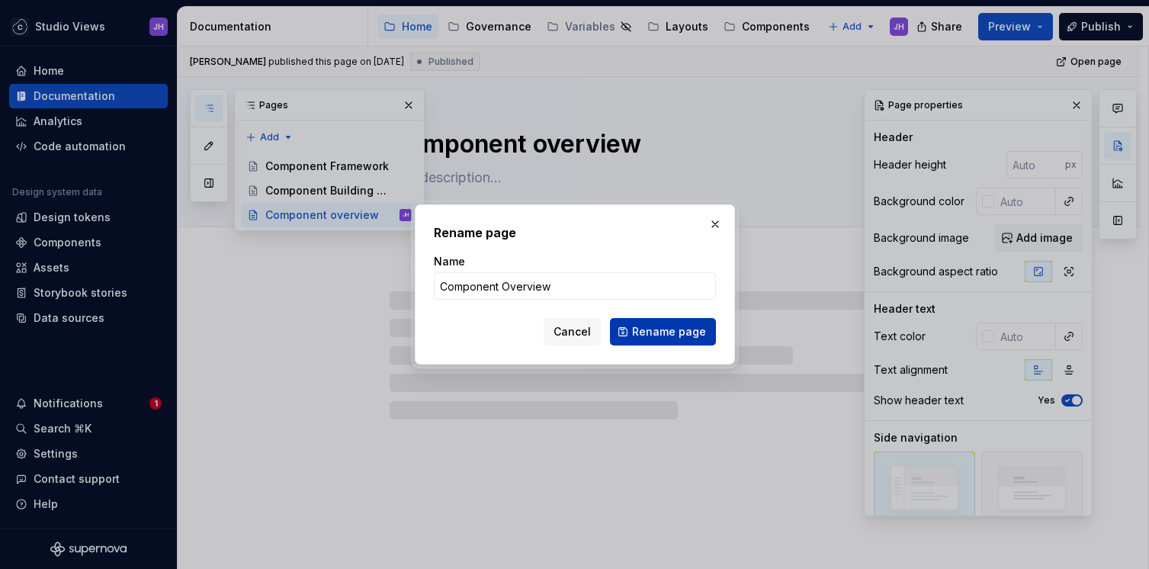
type input "Component Overview"
click at [666, 340] on button "Rename page" at bounding box center [663, 331] width 106 height 27
type textarea "*"
type textarea "Component Overview"
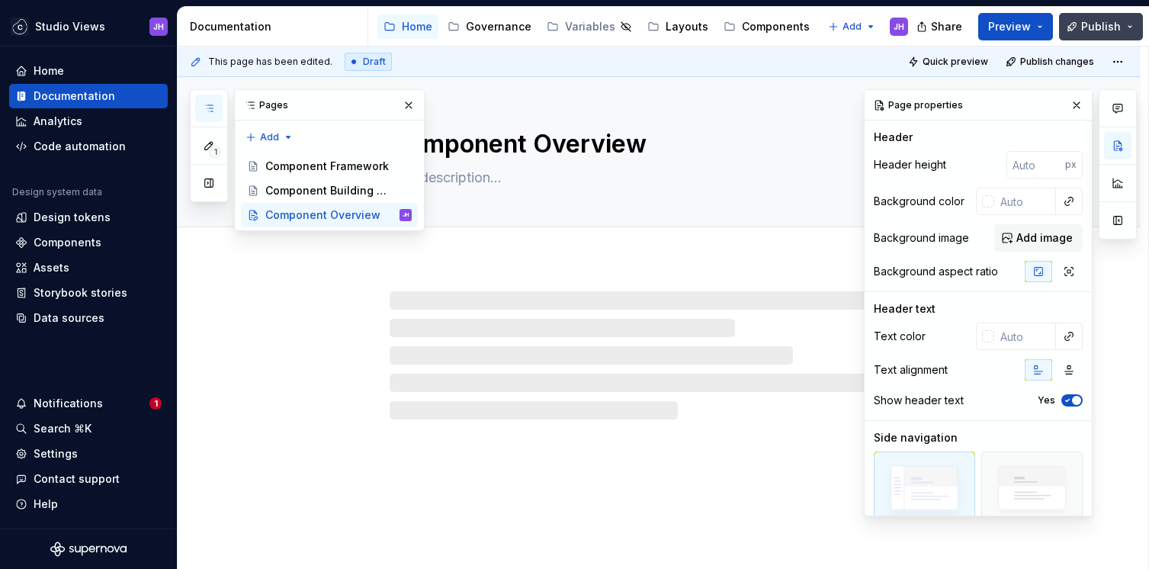
click at [1090, 13] on button "Publish" at bounding box center [1101, 26] width 84 height 27
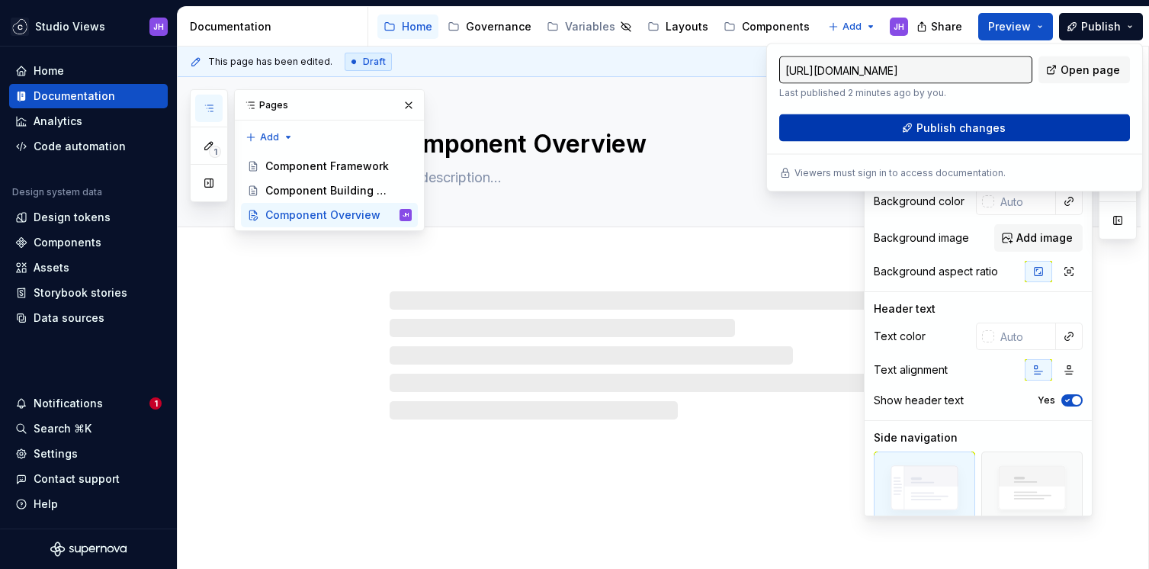
click at [941, 130] on span "Publish changes" at bounding box center [960, 127] width 89 height 15
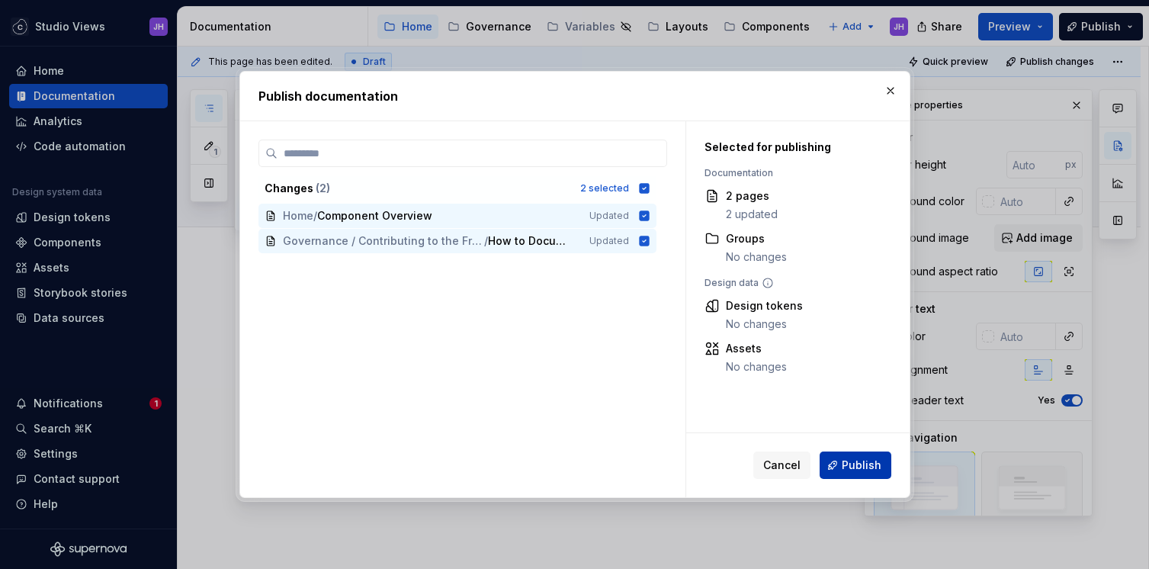
click at [862, 467] on span "Publish" at bounding box center [862, 464] width 40 height 15
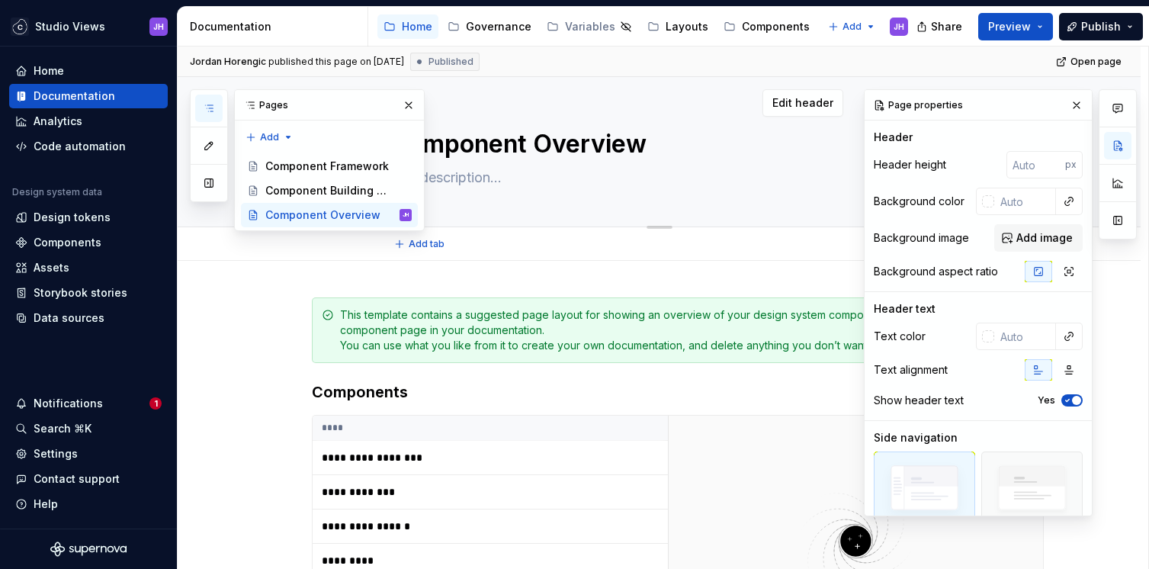
click at [477, 130] on textarea "Component Overview" at bounding box center [675, 144] width 576 height 37
click at [406, 34] on div "Home" at bounding box center [407, 27] width 49 height 18
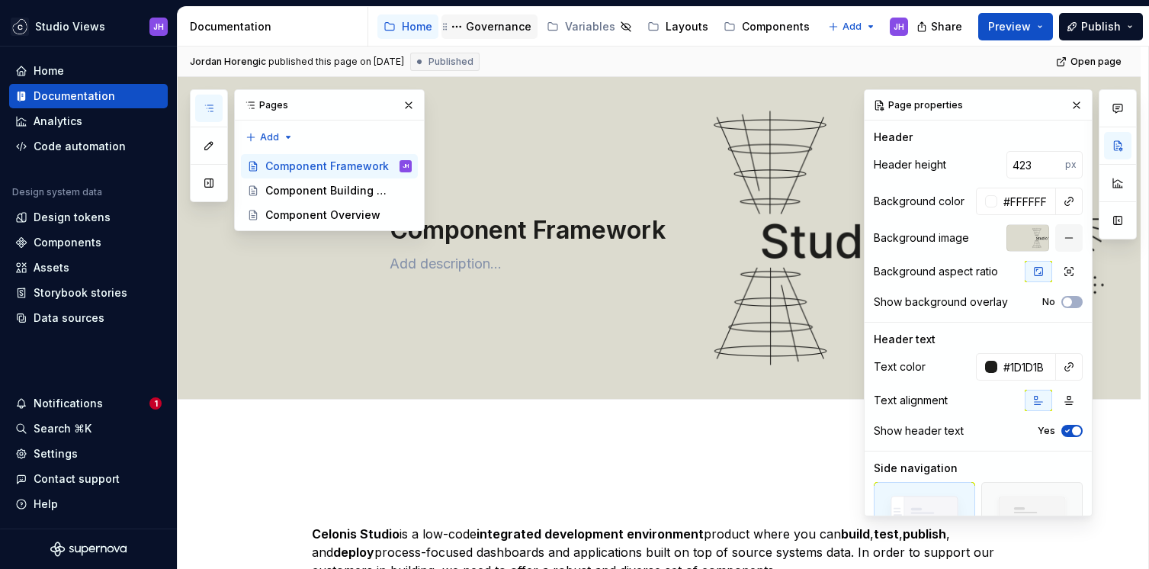
click at [499, 34] on div "Governance" at bounding box center [499, 26] width 66 height 15
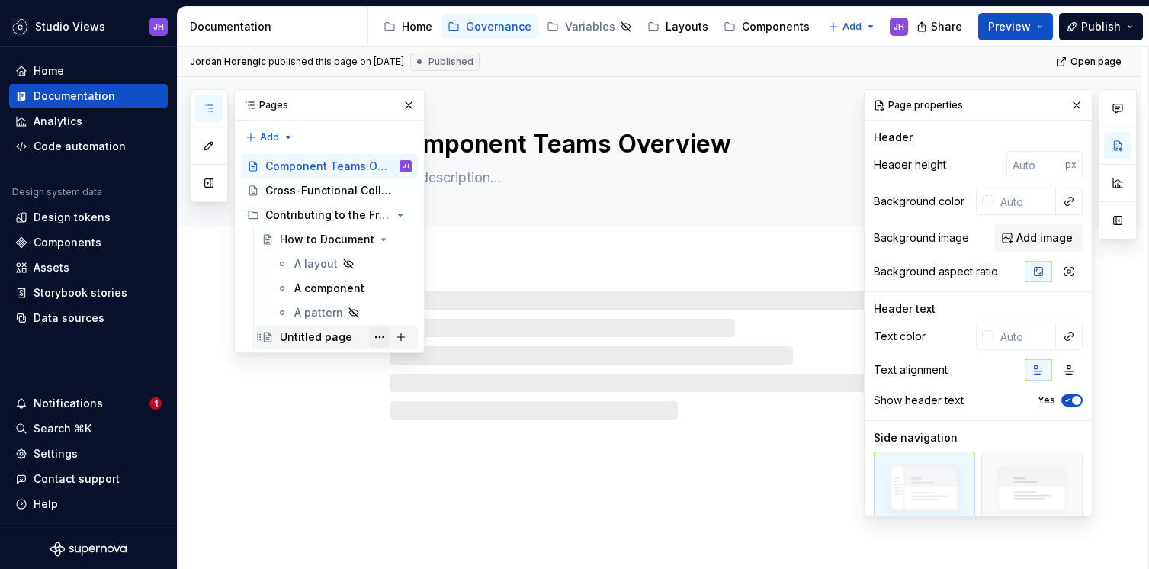
click at [380, 335] on button "Page tree" at bounding box center [379, 336] width 21 height 21
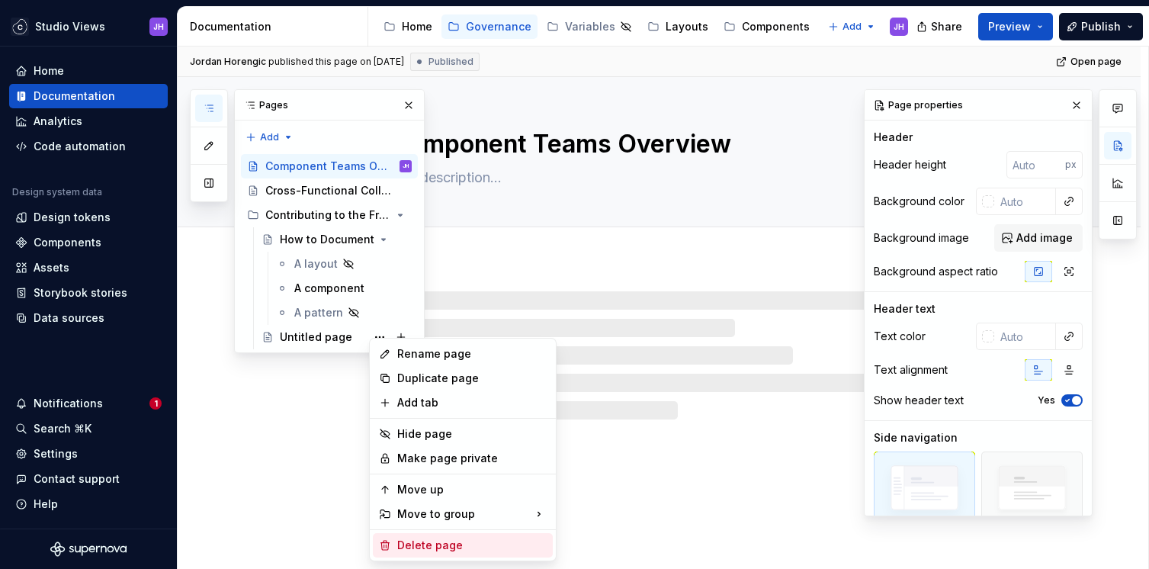
click at [435, 549] on div "Delete page" at bounding box center [471, 545] width 149 height 15
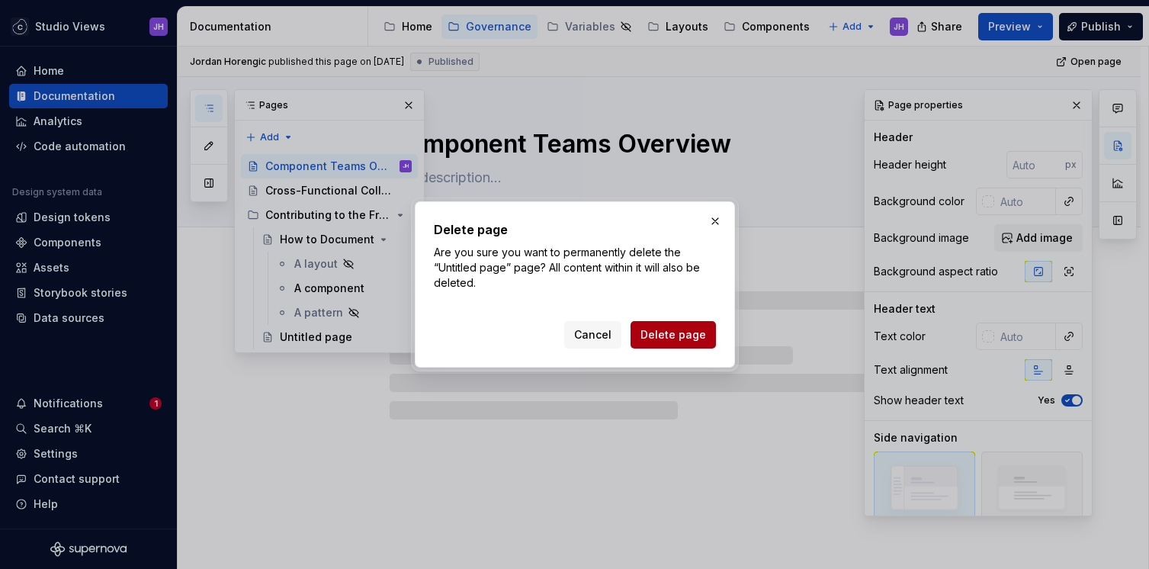
click at [663, 335] on span "Delete page" at bounding box center [673, 334] width 66 height 15
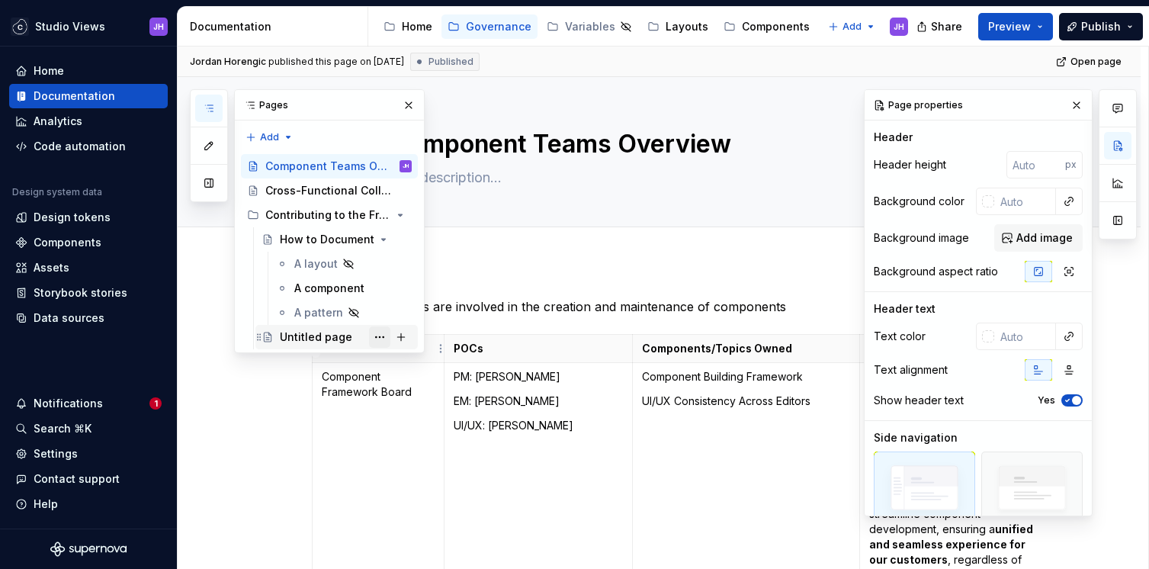
click at [388, 335] on button "Page tree" at bounding box center [379, 336] width 21 height 21
click at [409, 104] on div "Pages Add Accessibility guide for tree Page tree. Navigate the tree with the ar…" at bounding box center [307, 208] width 235 height 239
click at [422, 28] on div "Home" at bounding box center [417, 26] width 30 height 15
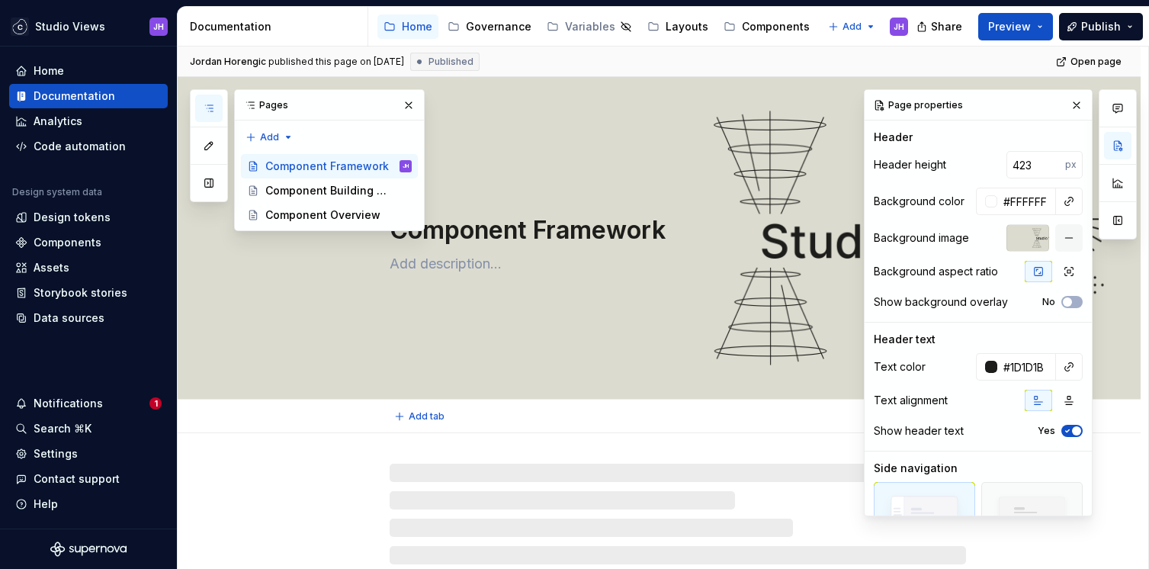
click at [274, 333] on div "Component Framework" at bounding box center [659, 238] width 963 height 323
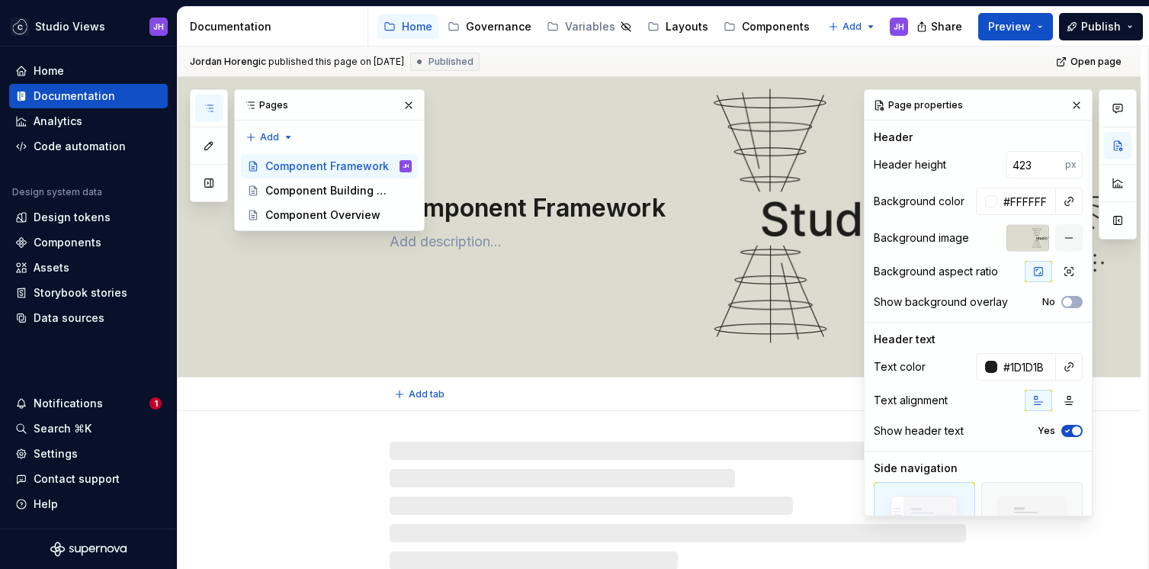
click at [532, 213] on textarea "Component Framework" at bounding box center [675, 208] width 576 height 37
click at [409, 104] on button "button" at bounding box center [408, 105] width 21 height 21
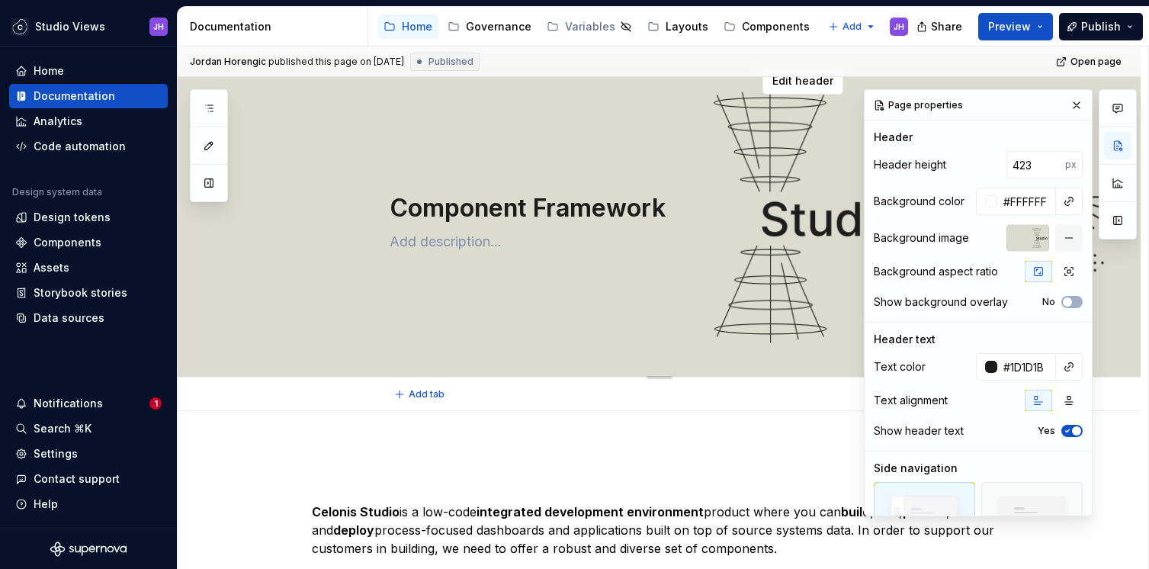
scroll to position [0, 0]
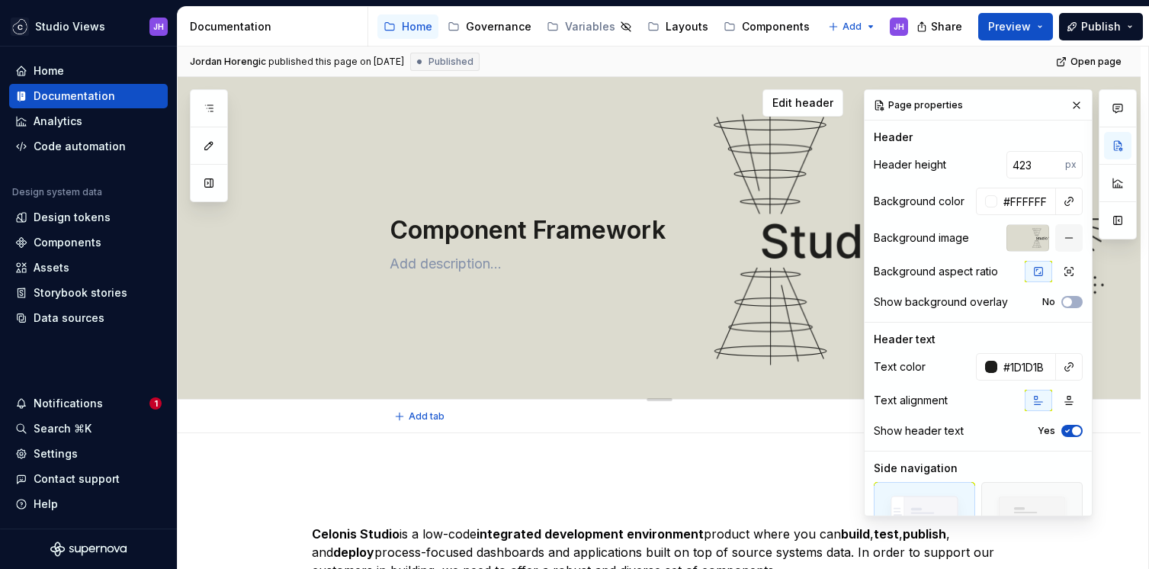
click at [402, 229] on textarea "Component Framework" at bounding box center [675, 230] width 576 height 37
type textarea "*"
type textarea "VComponent Framework"
type textarea "*"
type textarea "ViComponent Framework"
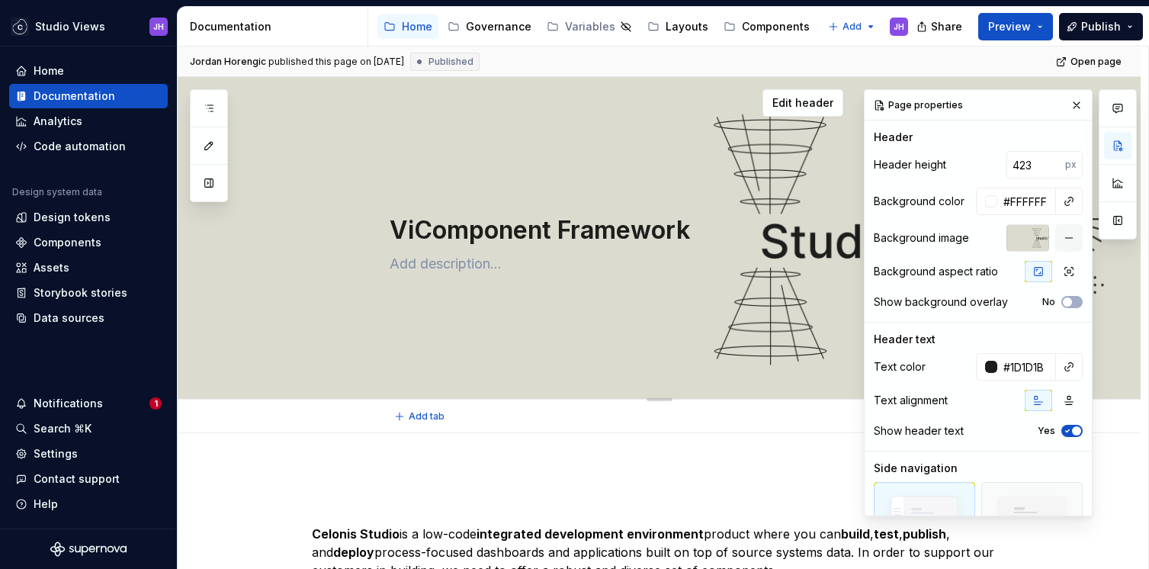
type textarea "*"
type textarea "VieComponent Framework"
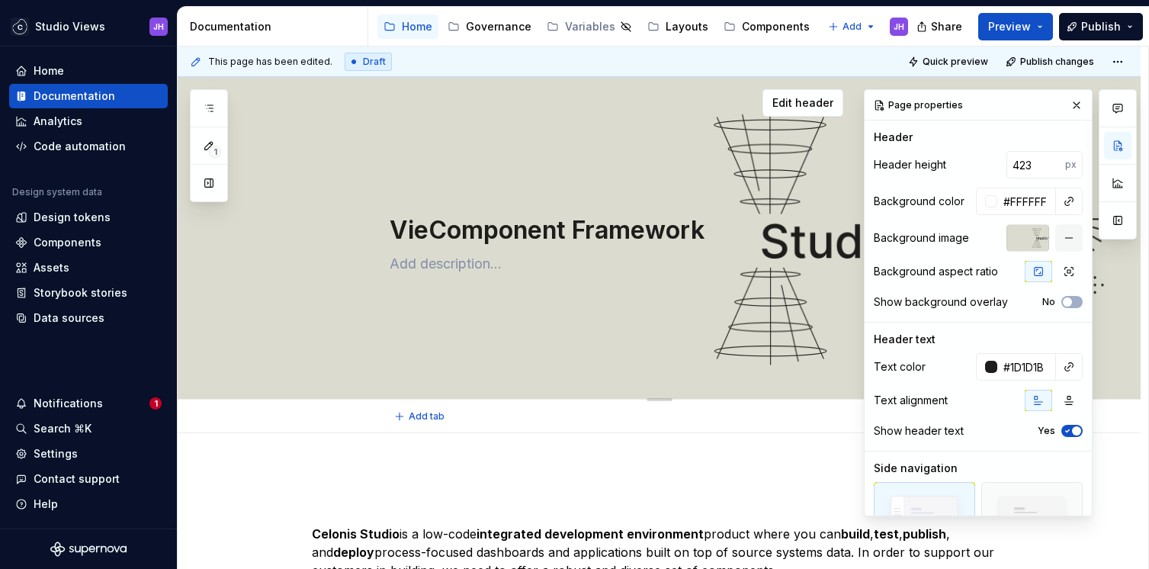
type textarea "*"
type textarea "ViewComponent Framework"
type textarea "*"
type textarea "View sComponent Framework"
type textarea "*"
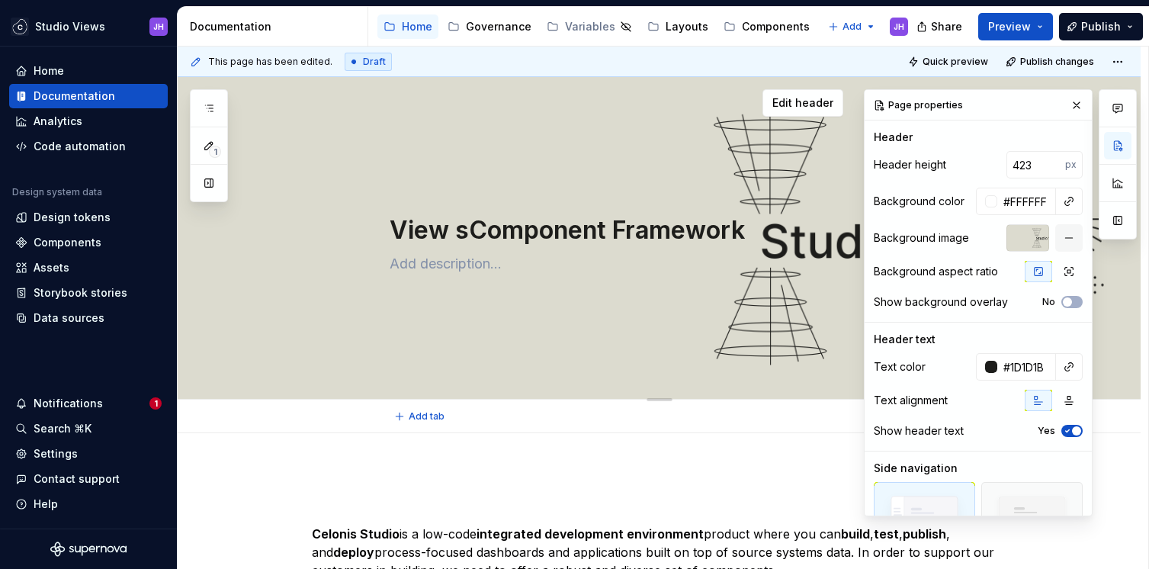
type textarea "View Component Framework"
type textarea "*"
type textarea "ViewsComponent Framework"
type textarea "*"
type textarea "Views Component Framework"
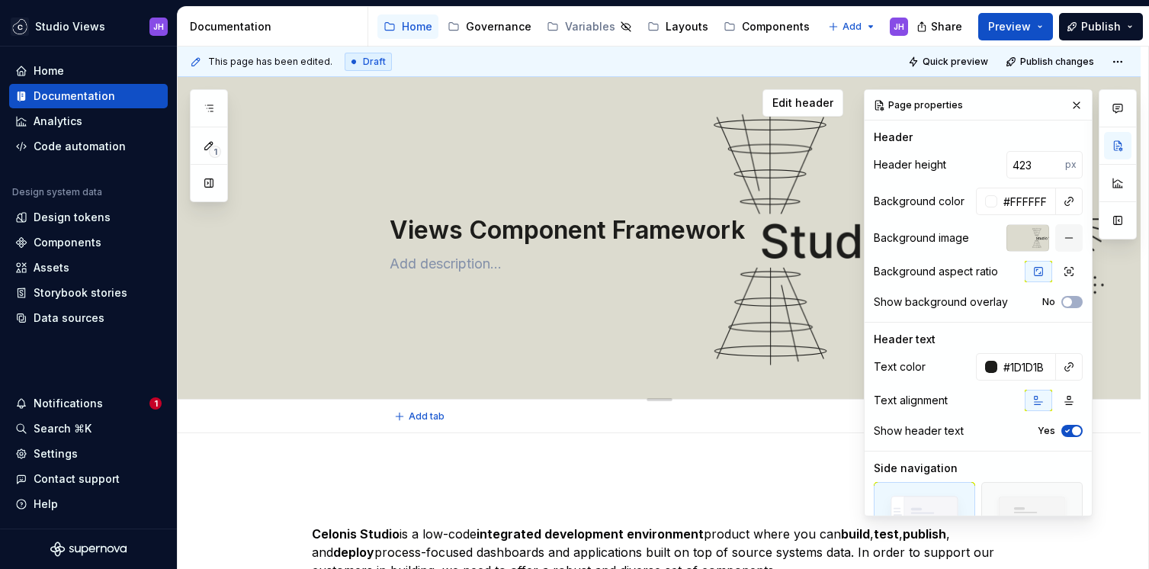
type textarea "*"
click at [615, 234] on textarea "Views Component Framework" at bounding box center [675, 230] width 576 height 37
click at [615, 230] on textarea "Views Component Framework" at bounding box center [675, 230] width 576 height 37
type textarea "Views Component Framework"
click at [440, 247] on textarea "Views Component Framework" at bounding box center [675, 230] width 576 height 37
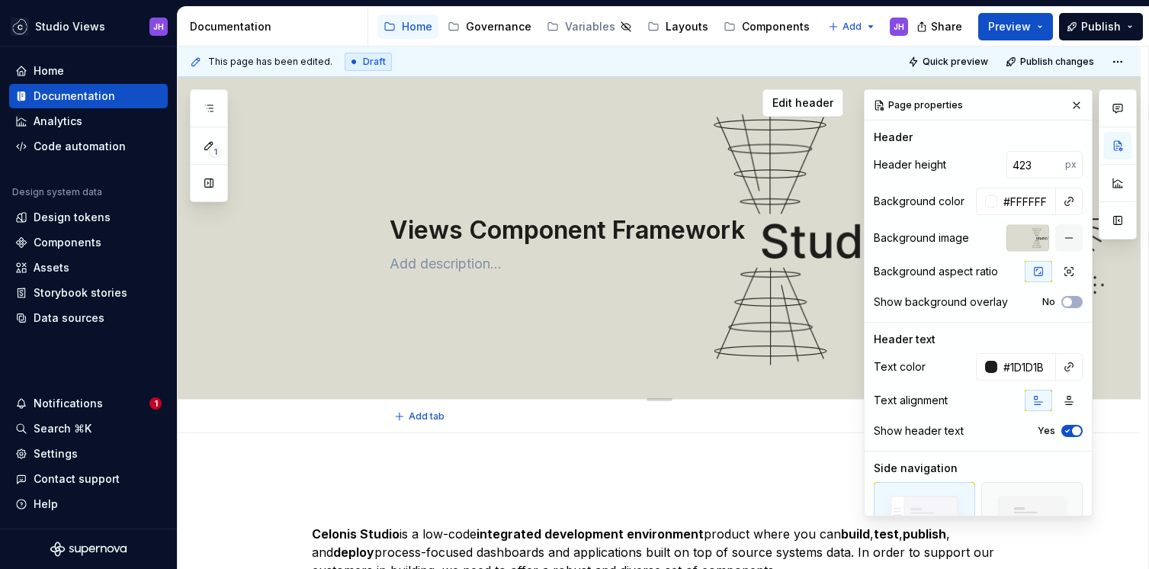
click at [440, 247] on textarea "Views Component Framework" at bounding box center [675, 230] width 576 height 37
click at [426, 229] on textarea "Views Component Framework" at bounding box center [675, 230] width 576 height 37
type textarea "*"
type textarea "Component Framework"
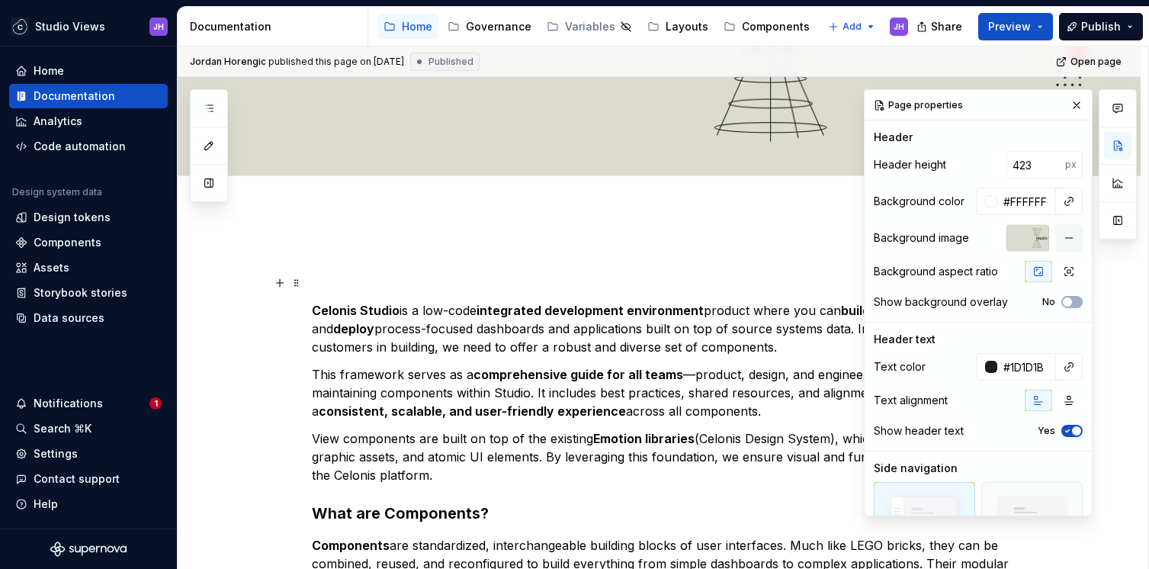
scroll to position [225, 0]
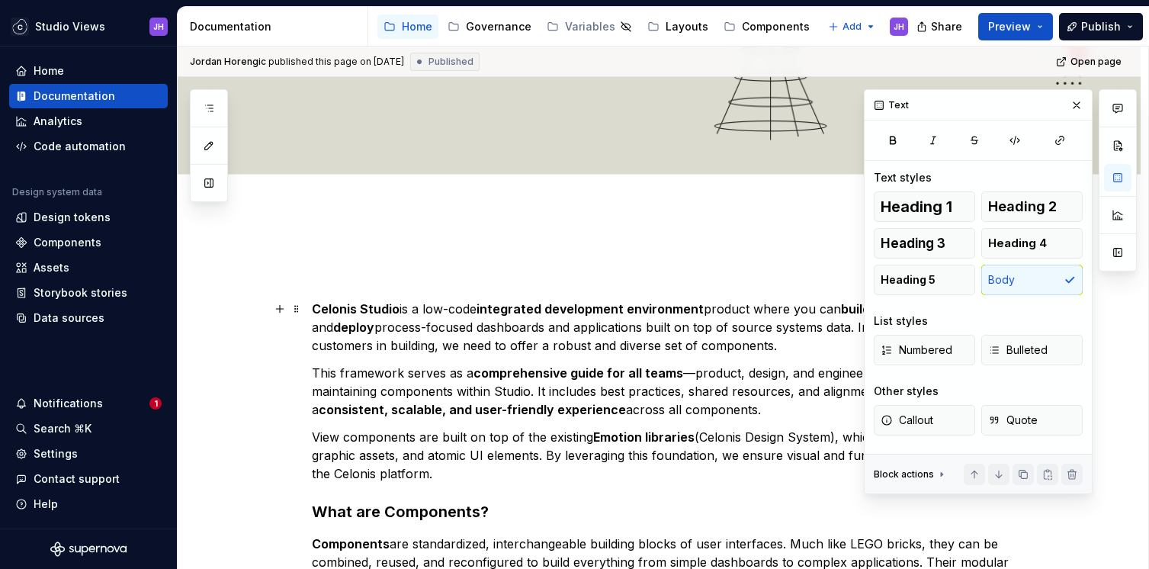
click at [404, 309] on p "Celonis Studio is a low-code integrated development environment product where y…" at bounding box center [678, 327] width 732 height 55
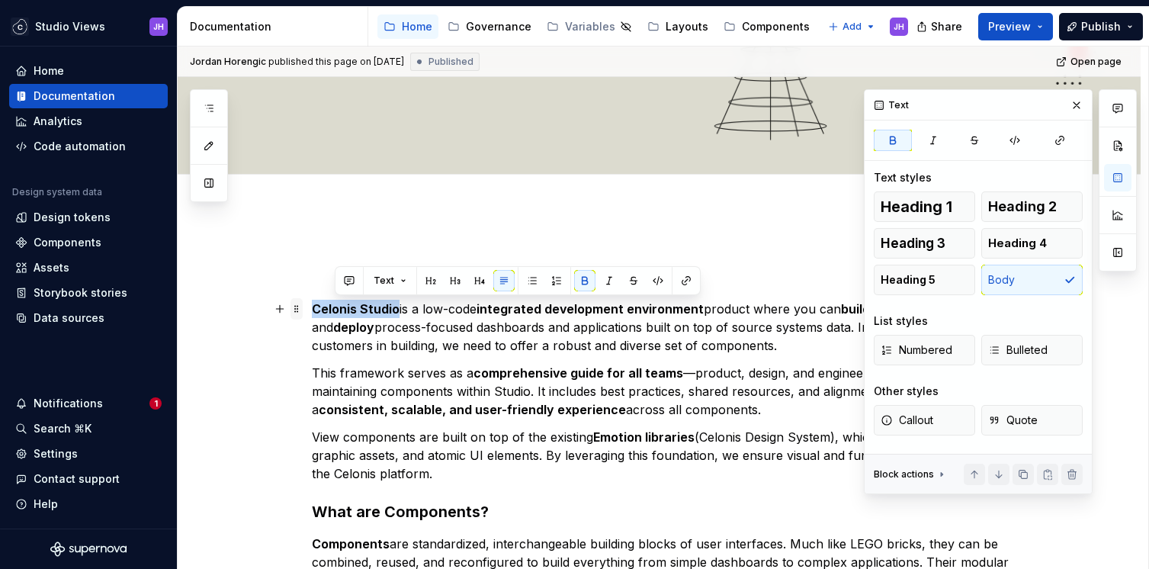
type textarea "*"
drag, startPoint x: 400, startPoint y: 309, endPoint x: 297, endPoint y: 308, distance: 102.2
click at [312, 308] on div "Celonis Studio is a low-code integrated development environment product where y…" at bounding box center [678, 560] width 732 height 631
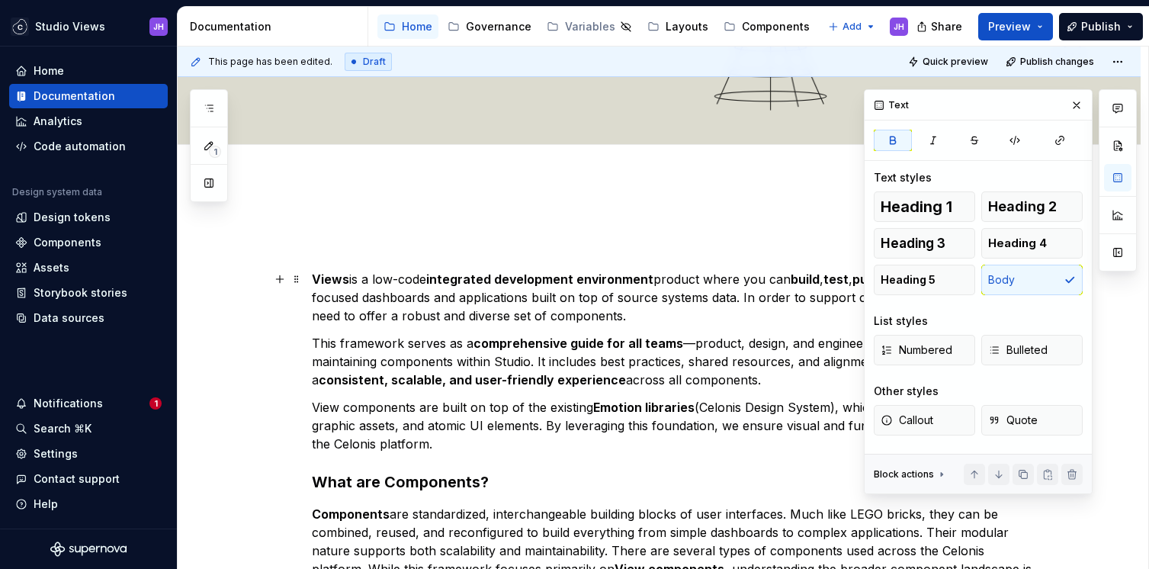
scroll to position [255, 0]
click at [1070, 108] on button "button" at bounding box center [1076, 105] width 21 height 21
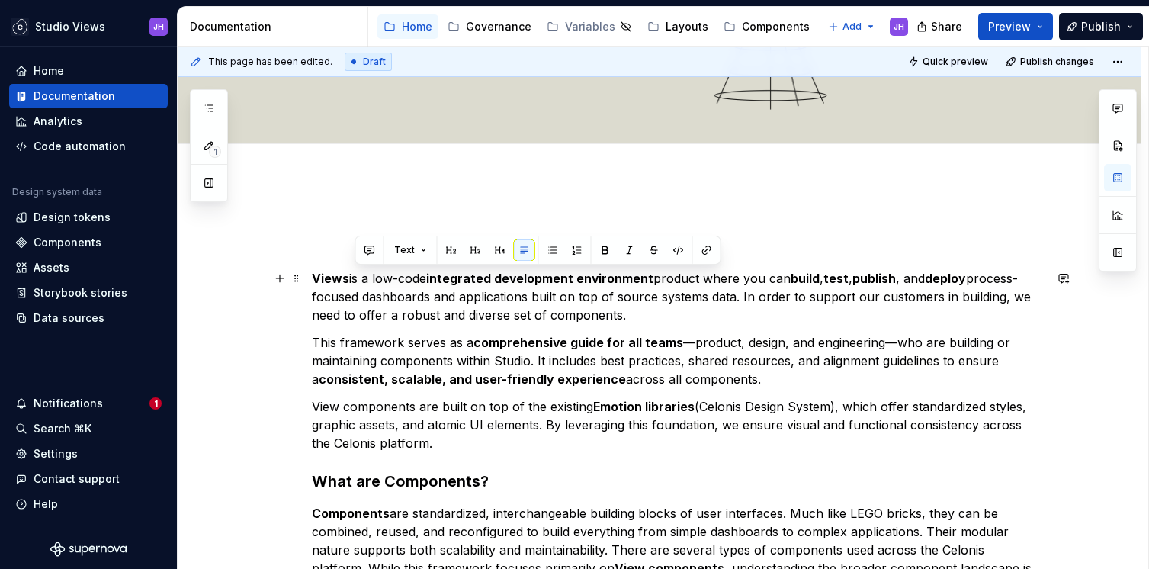
drag, startPoint x: 435, startPoint y: 276, endPoint x: 356, endPoint y: 278, distance: 79.3
click at [356, 278] on p "Views is a low-code integrated development environment product where you can bu…" at bounding box center [678, 296] width 732 height 55
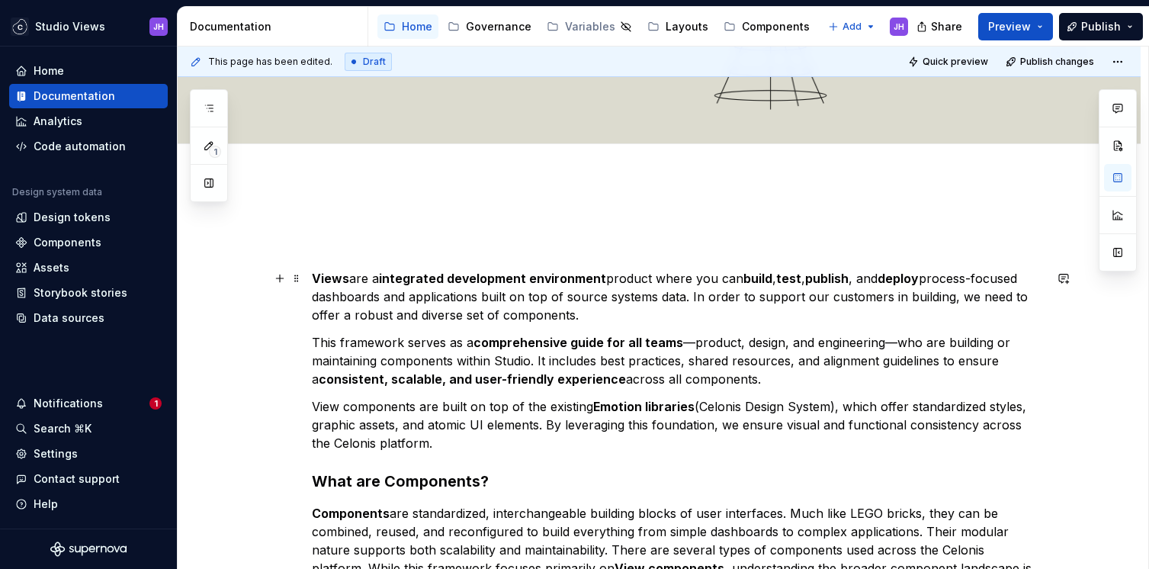
scroll to position [271, 0]
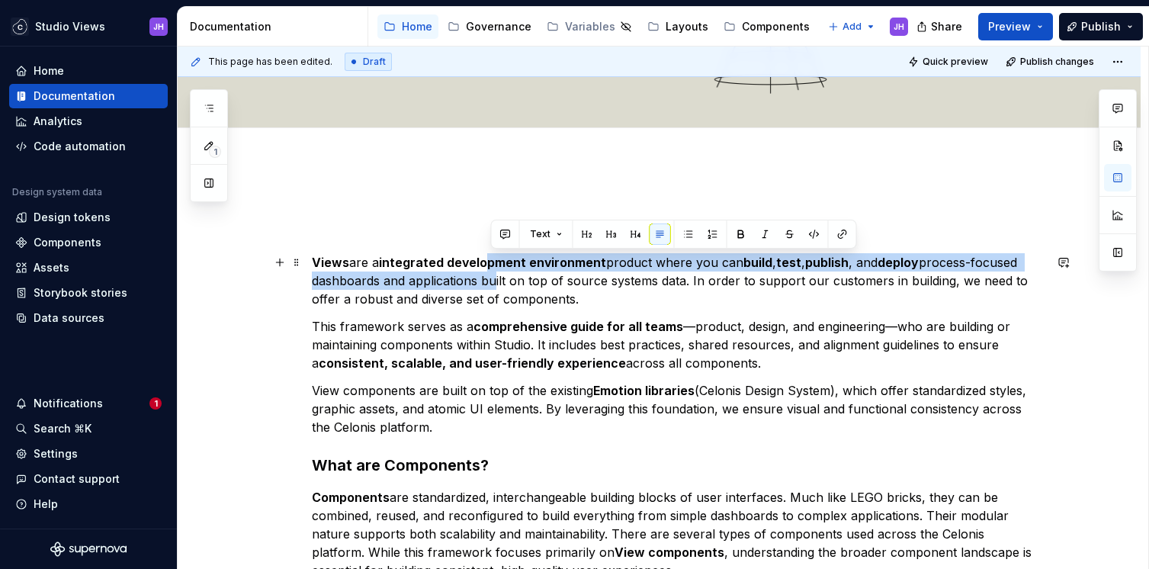
drag, startPoint x: 492, startPoint y: 261, endPoint x: 492, endPoint y: 276, distance: 15.2
click at [492, 276] on p "Views are a integrated development environment product where you can build , te…" at bounding box center [678, 280] width 732 height 55
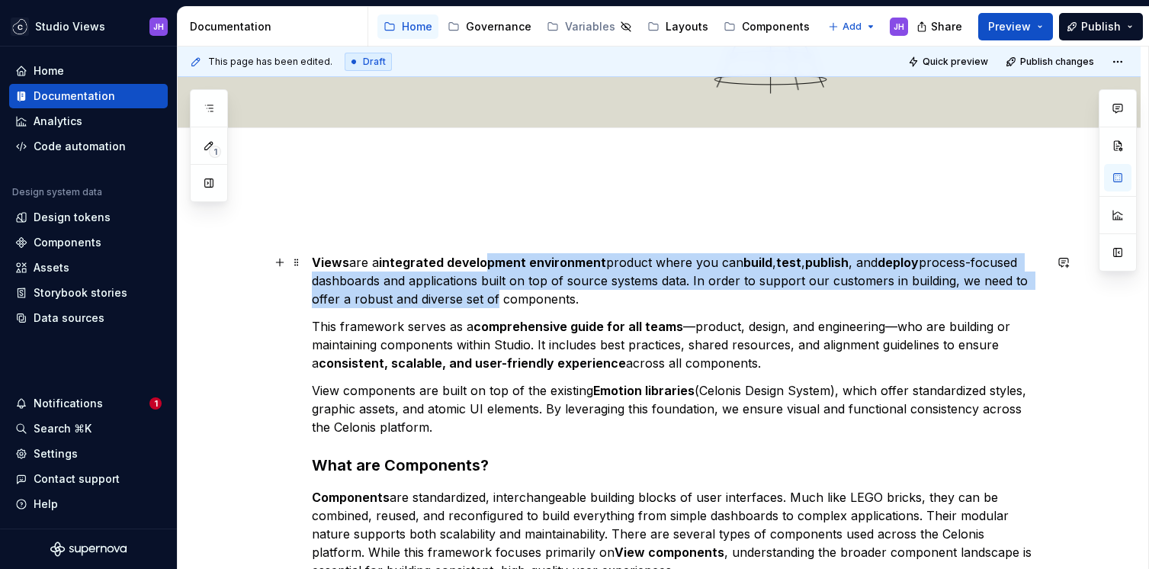
drag, startPoint x: 489, startPoint y: 265, endPoint x: 495, endPoint y: 290, distance: 25.7
click at [495, 290] on p "Views are a integrated development environment product where you can build , te…" at bounding box center [678, 280] width 732 height 55
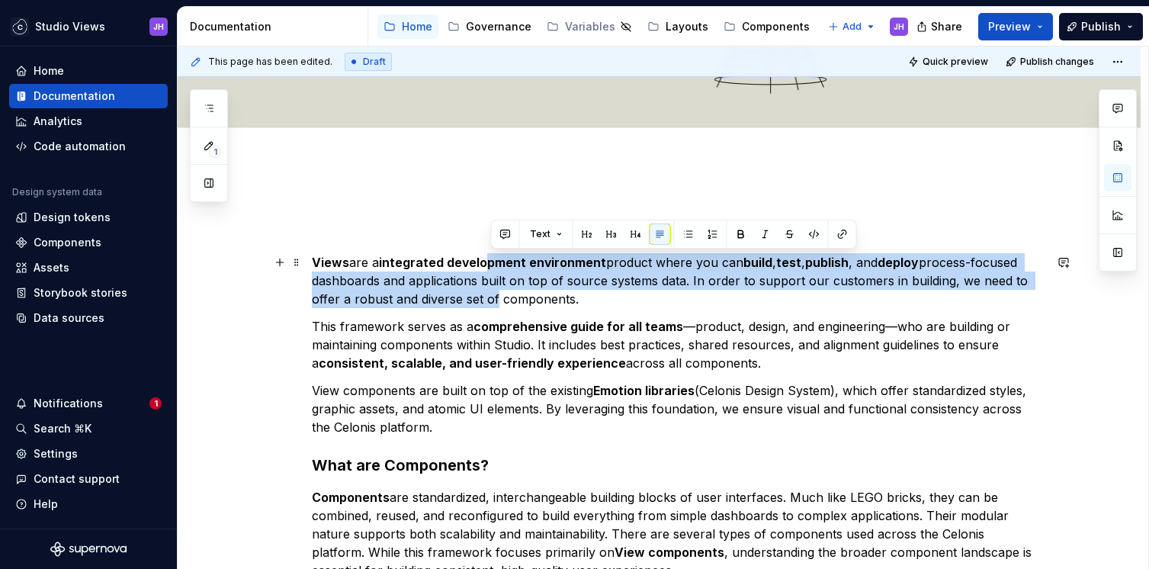
click at [495, 290] on p "Views are a integrated development environment product where you can build , te…" at bounding box center [678, 280] width 732 height 55
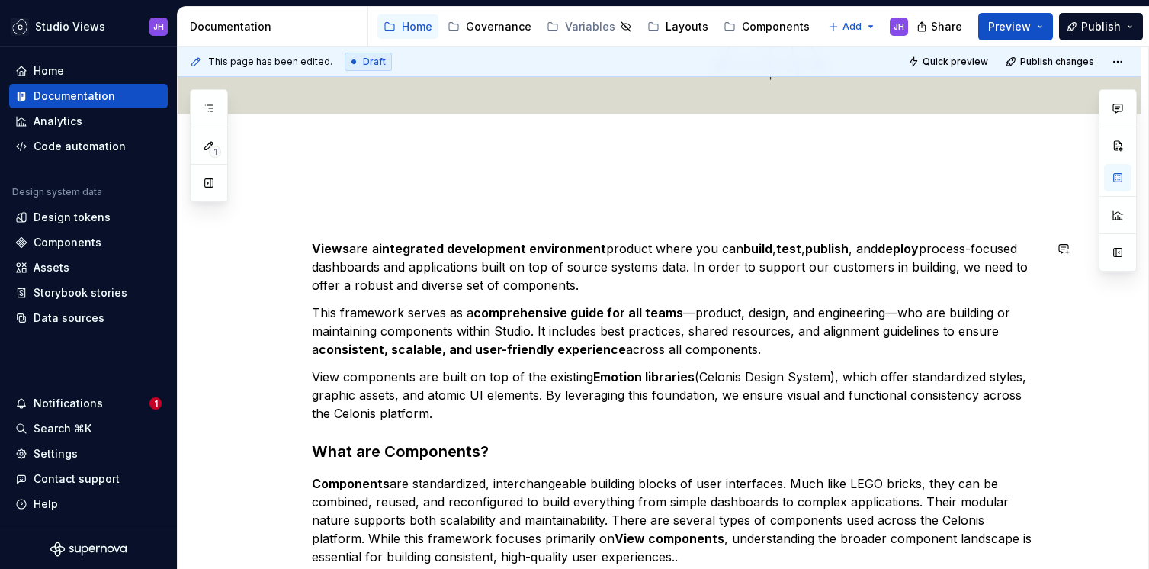
scroll to position [291, 0]
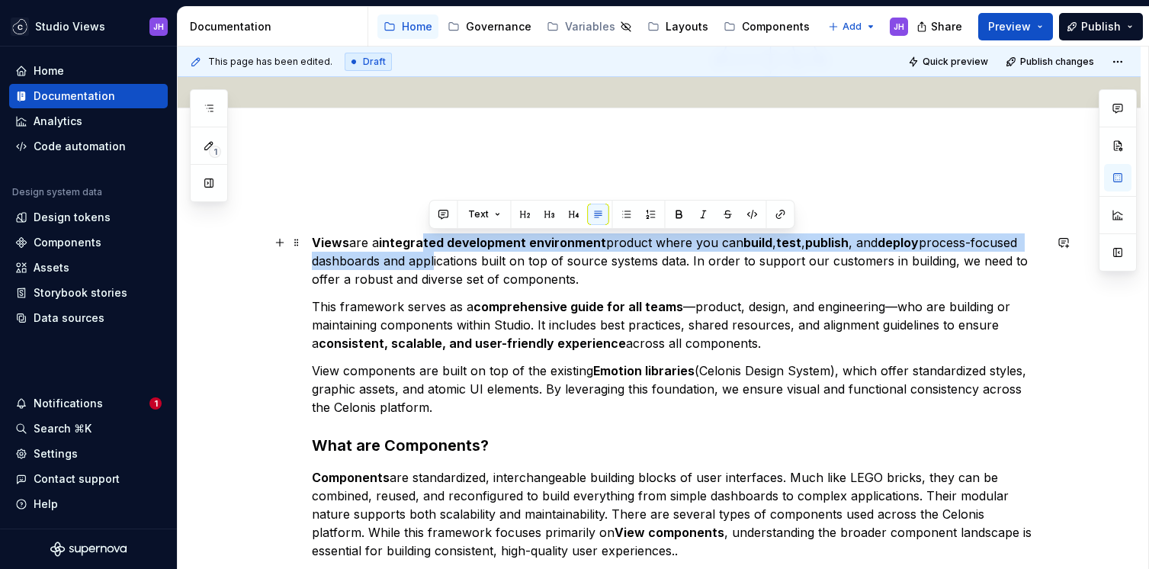
drag, startPoint x: 430, startPoint y: 239, endPoint x: 429, endPoint y: 264, distance: 25.2
click at [429, 264] on p "Views are a integrated development environment product where you can build , te…" at bounding box center [678, 260] width 732 height 55
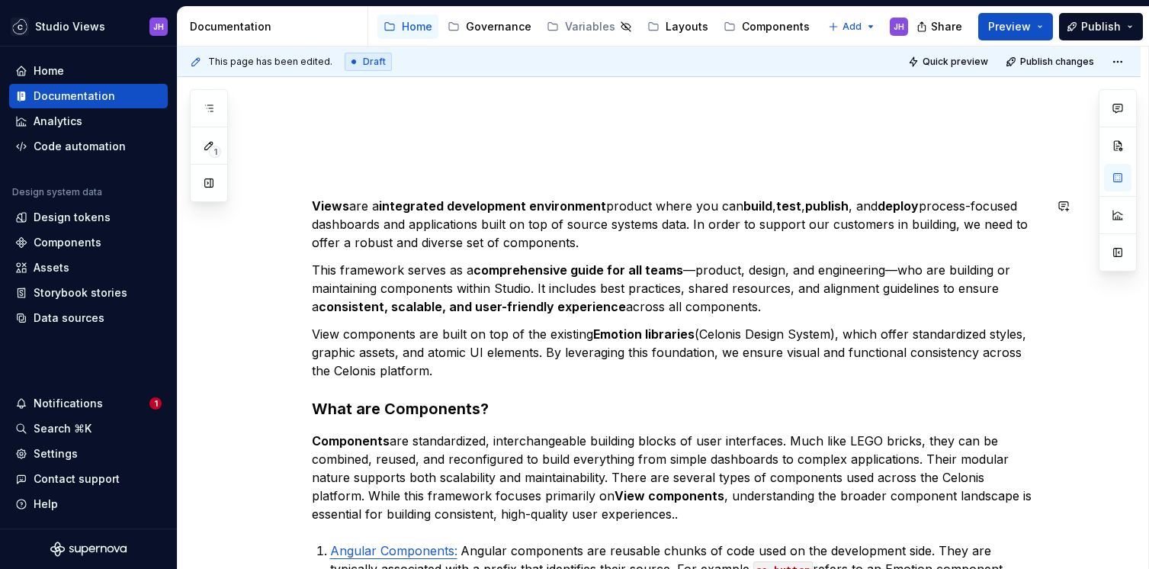
scroll to position [313, 0]
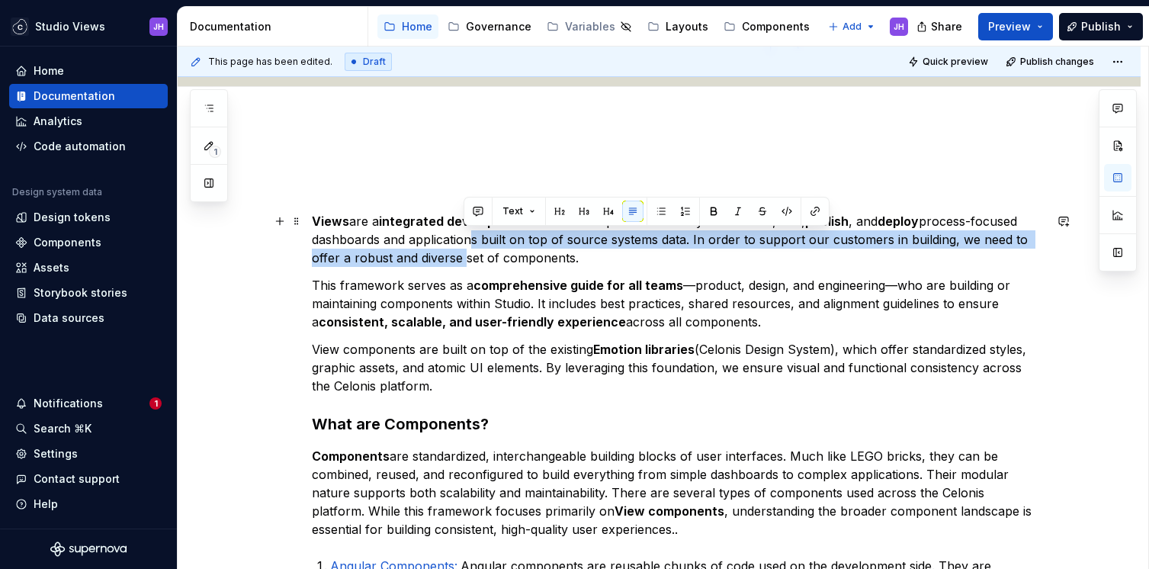
drag, startPoint x: 464, startPoint y: 239, endPoint x: 464, endPoint y: 251, distance: 11.4
click at [464, 251] on p "Views are a integrated development environment product where you can build , te…" at bounding box center [678, 239] width 732 height 55
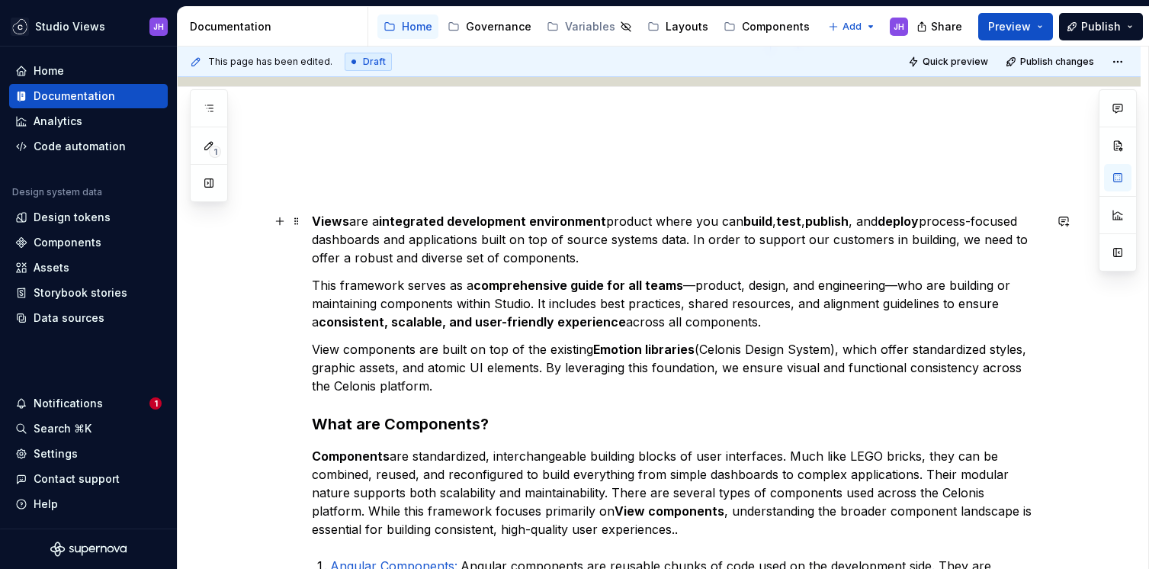
click at [505, 255] on p "Views are a integrated development environment product where you can build , te…" at bounding box center [678, 239] width 732 height 55
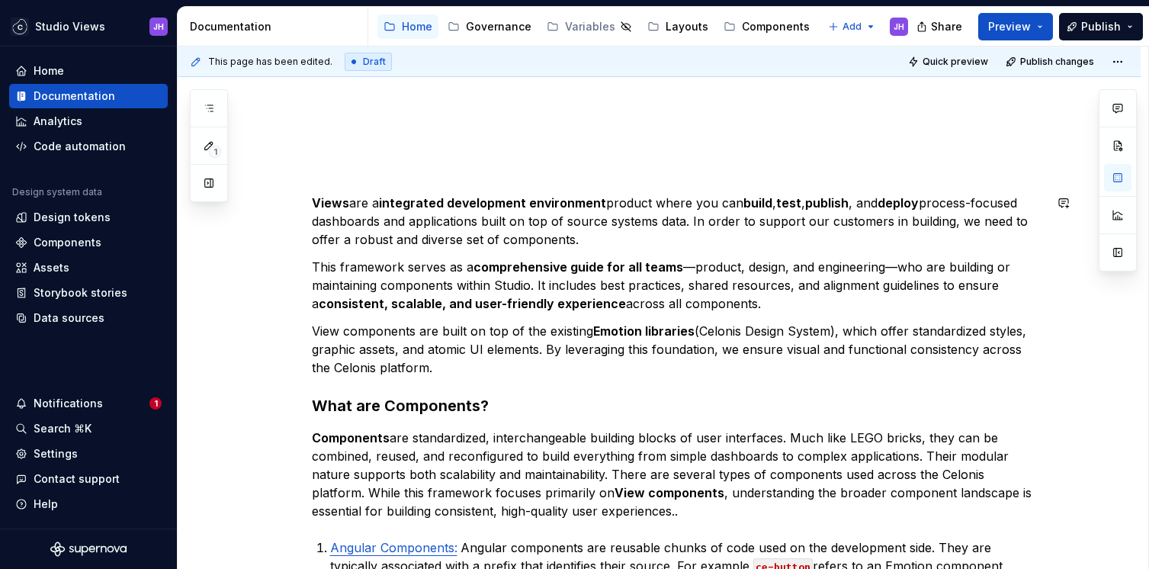
scroll to position [348, 0]
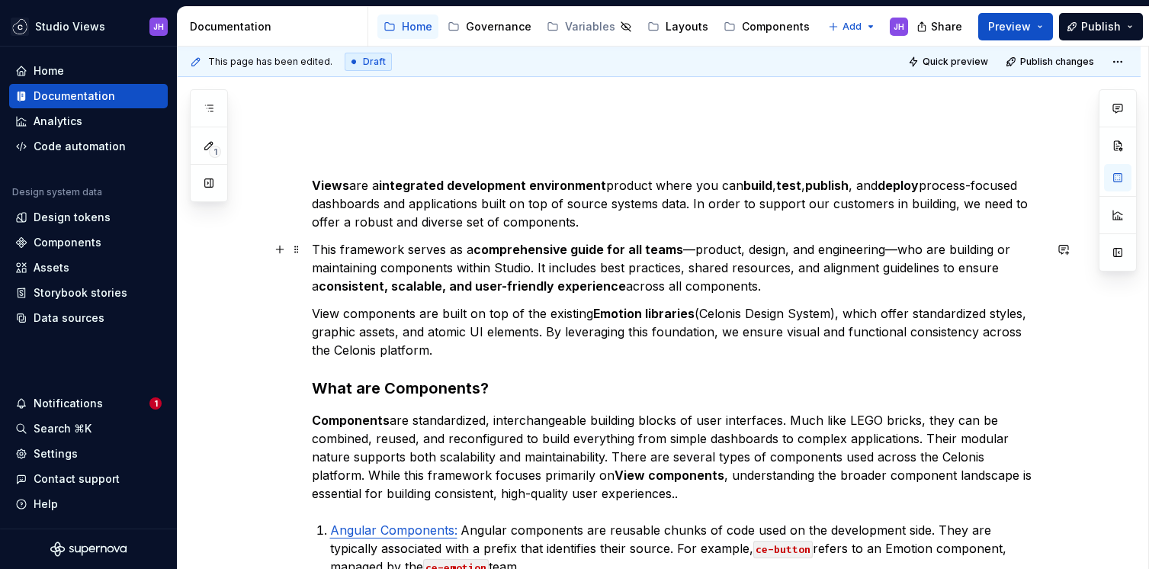
click at [512, 277] on p "This framework serves as a comprehensive guide for all teams —product, design, …" at bounding box center [678, 267] width 732 height 55
click at [511, 270] on p "This framework serves as a comprehensive guide for all teams —product, design, …" at bounding box center [678, 267] width 732 height 55
click at [536, 265] on p "This framework serves as a comprehensive guide for all teams —product, design, …" at bounding box center [678, 267] width 732 height 55
drag, startPoint x: 536, startPoint y: 265, endPoint x: 507, endPoint y: 265, distance: 29.0
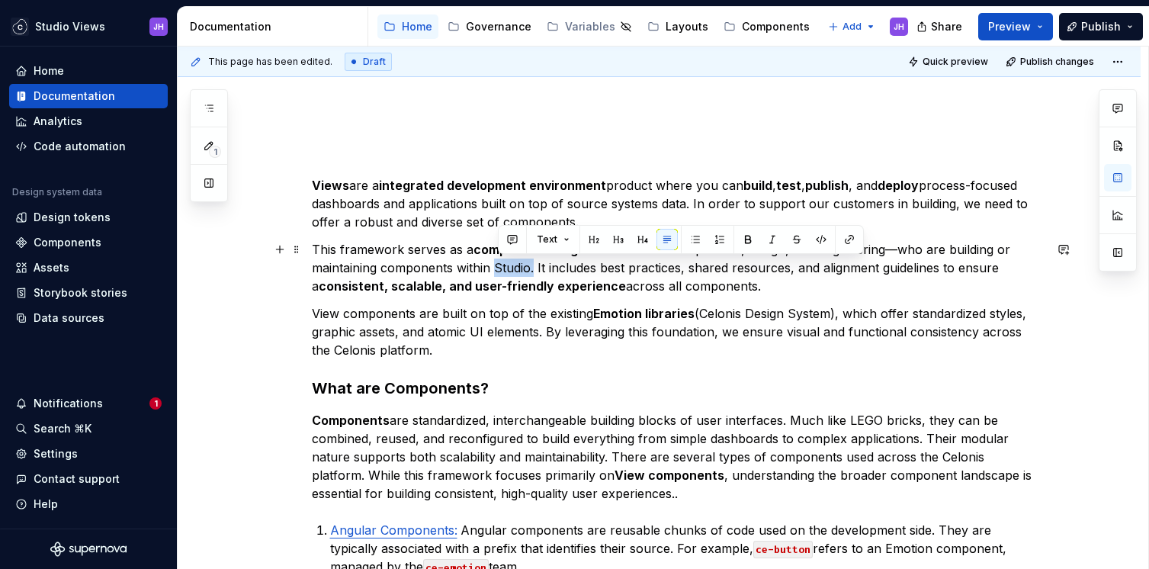
click at [507, 265] on p "This framework serves as a comprehensive guide for all teams —product, design, …" at bounding box center [678, 267] width 732 height 55
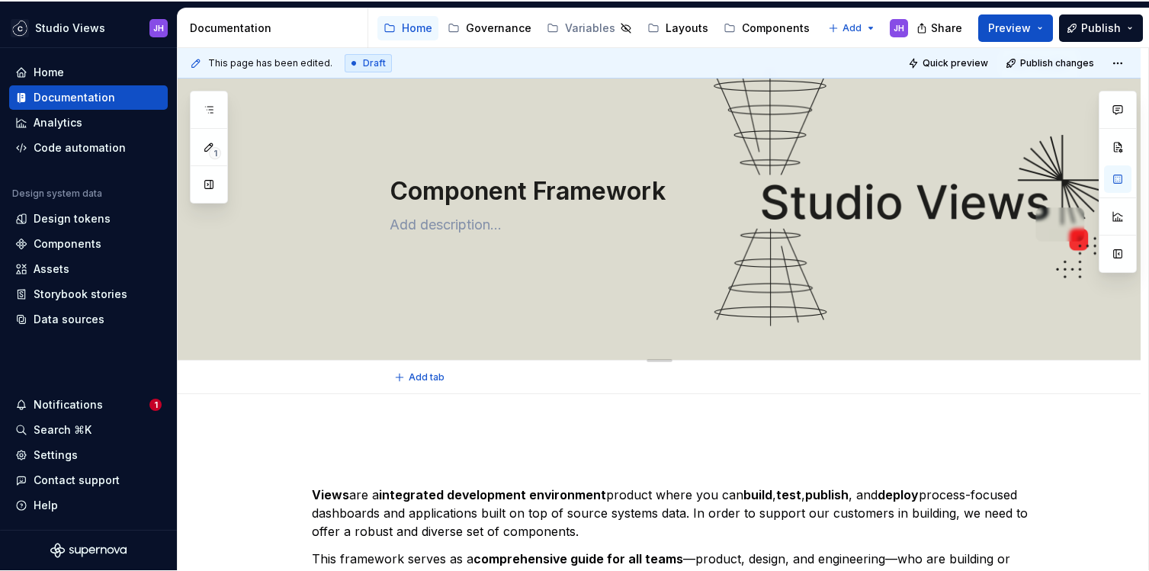
scroll to position [25, 0]
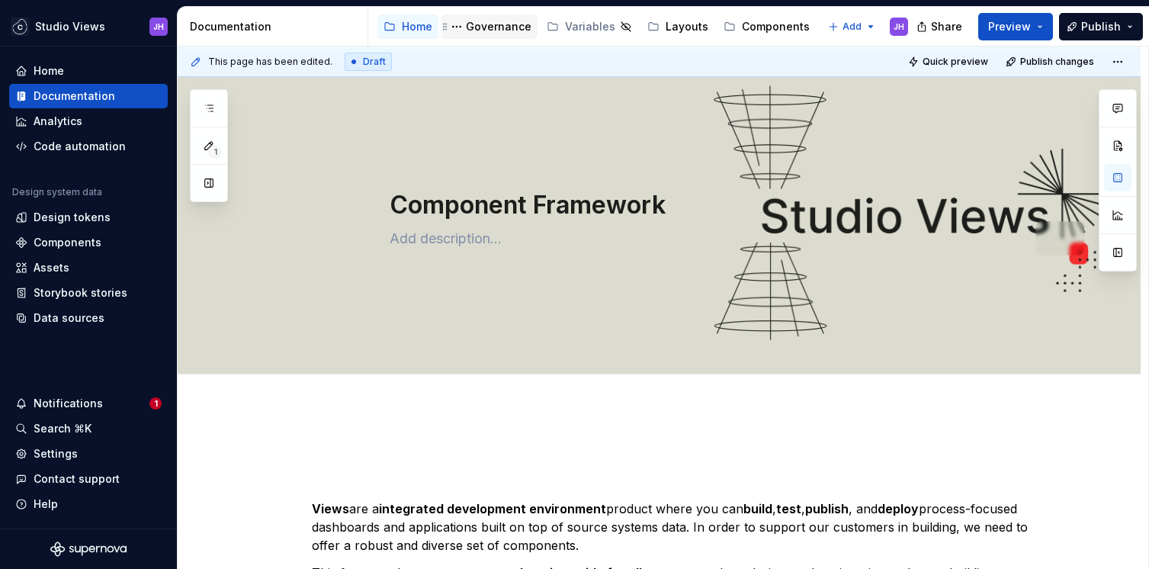
click at [488, 21] on div "Governance" at bounding box center [499, 26] width 66 height 15
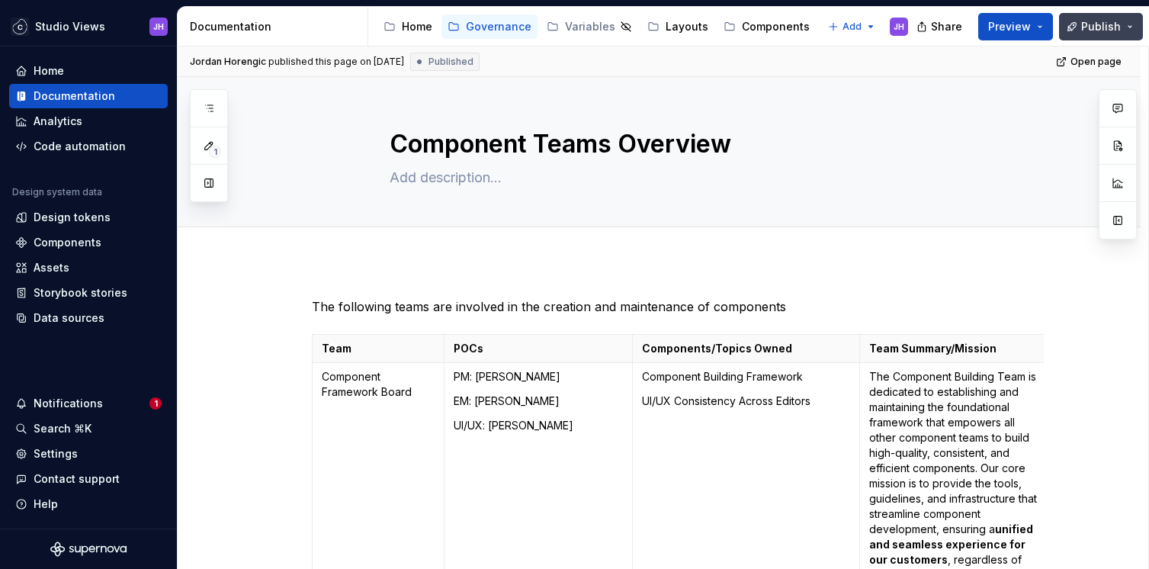
click at [1096, 30] on span "Publish" at bounding box center [1101, 26] width 40 height 15
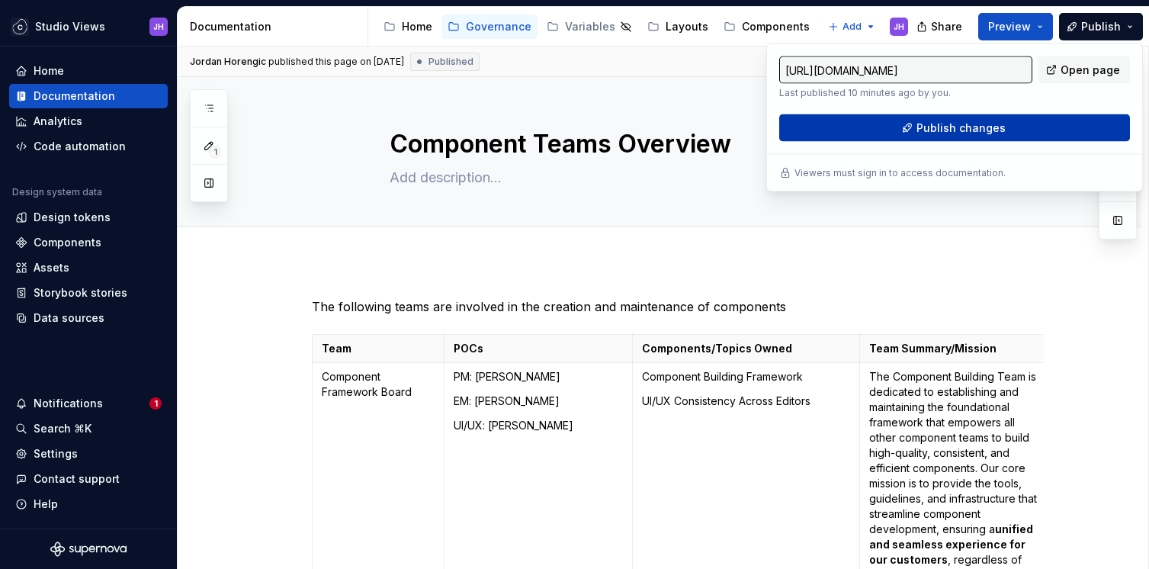
click at [907, 122] on button "Publish changes" at bounding box center [954, 127] width 351 height 27
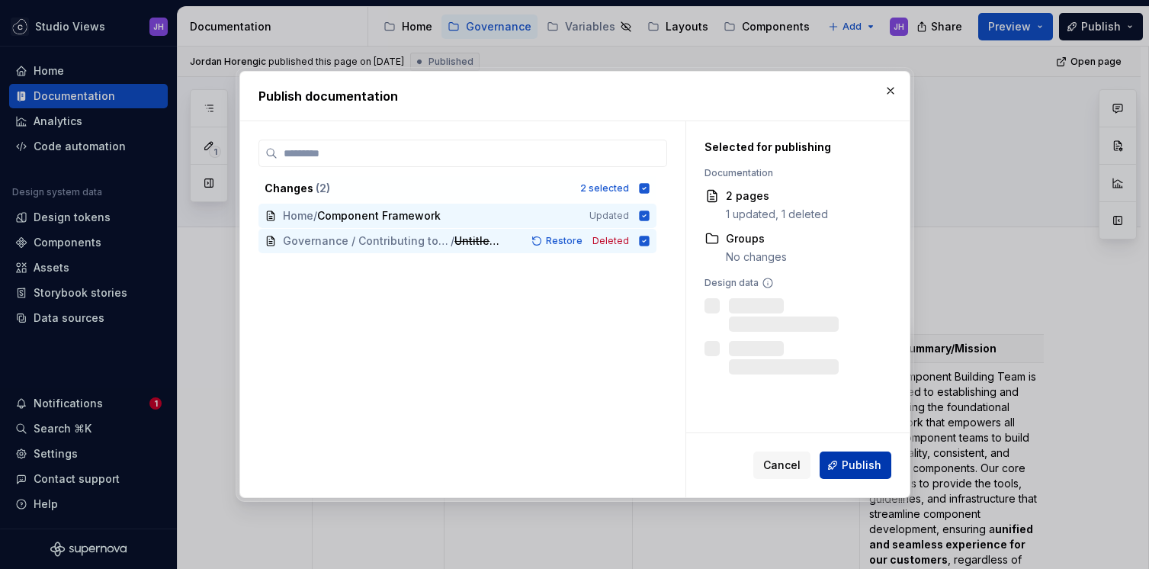
click at [847, 468] on span "Publish" at bounding box center [862, 464] width 40 height 15
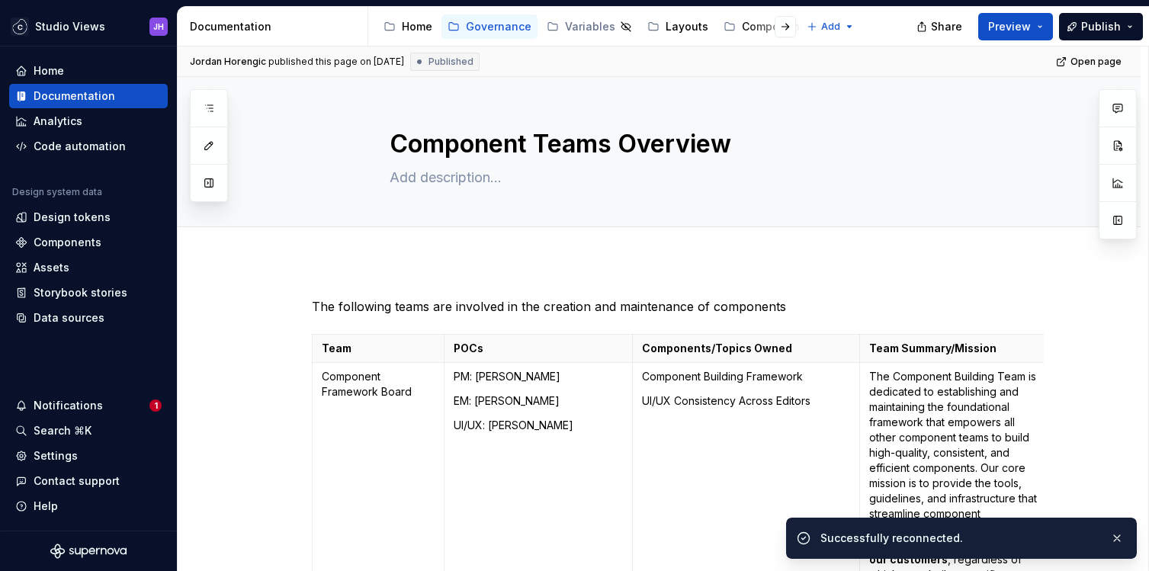
type textarea "*"
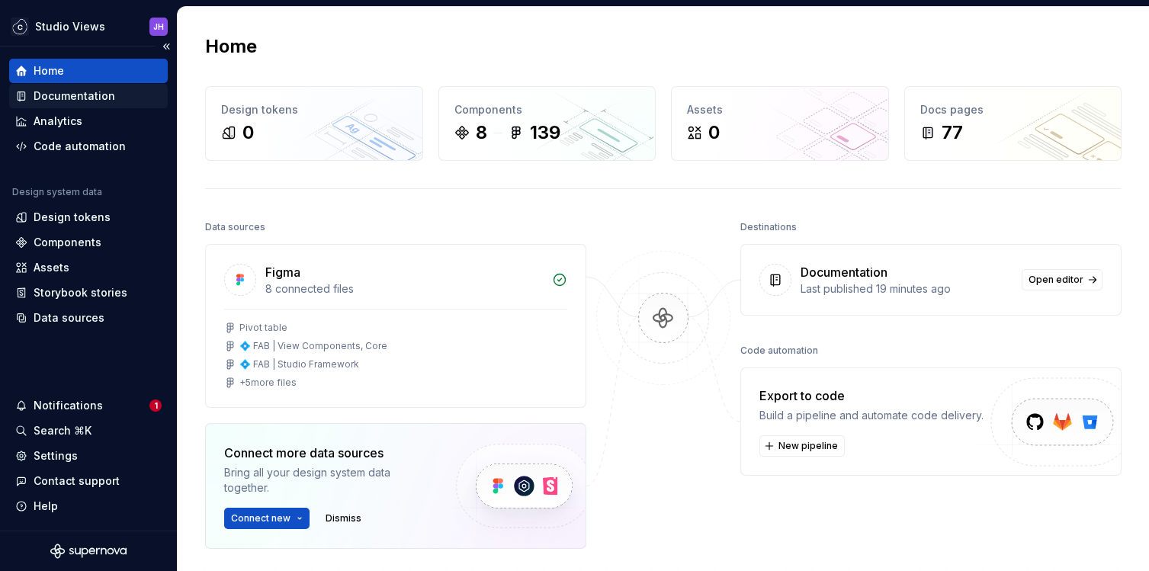
click at [140, 90] on div "Documentation" at bounding box center [88, 95] width 146 height 15
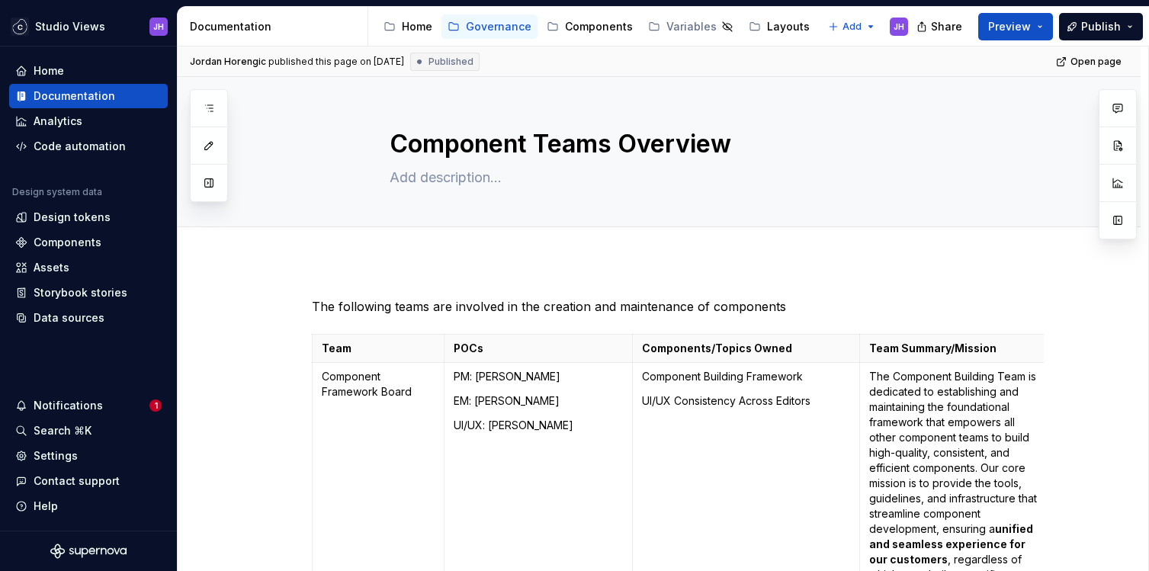
drag, startPoint x: 714, startPoint y: 26, endPoint x: 868, endPoint y: 2, distance: 156.6
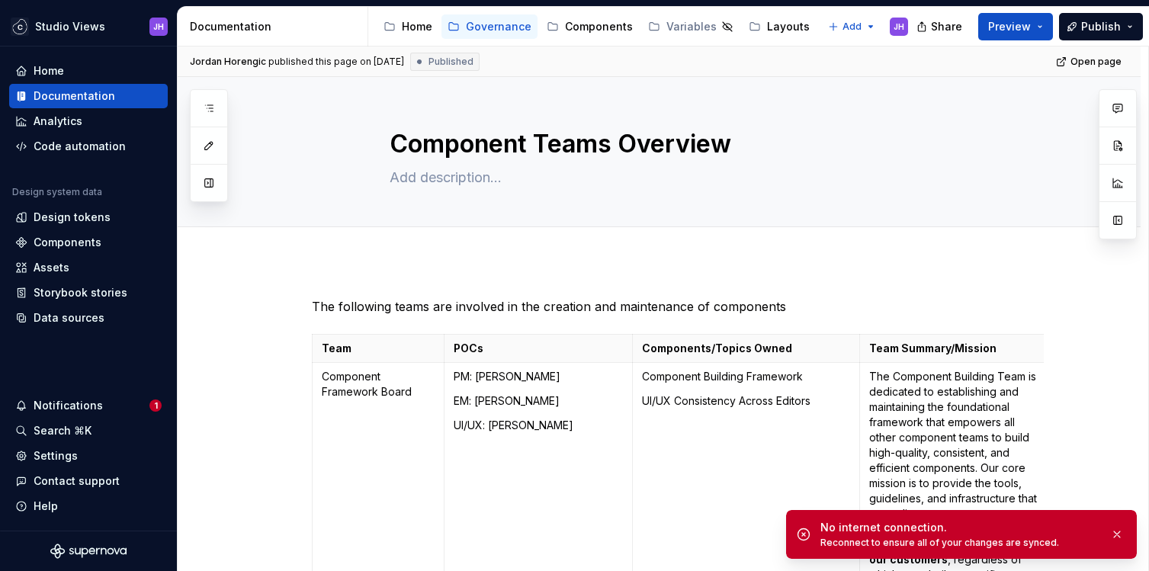
type textarea "*"
